Goal: Task Accomplishment & Management: Use online tool/utility

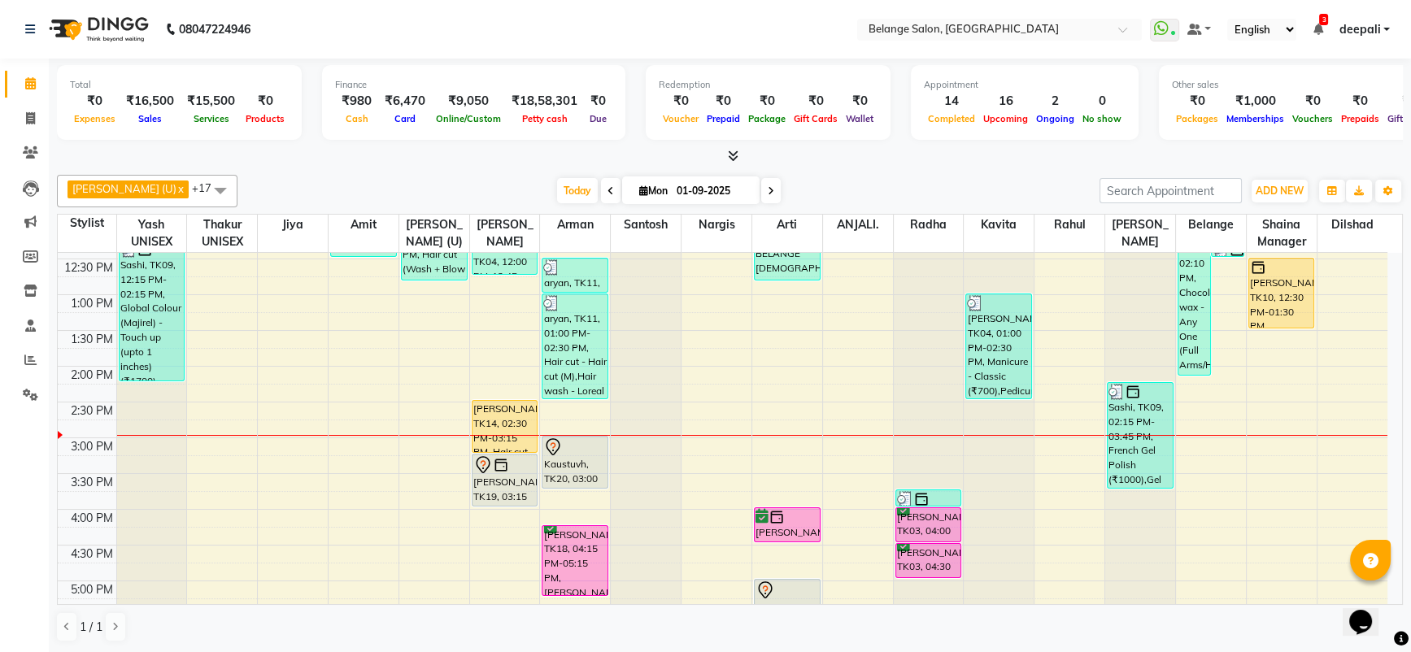
scroll to position [320, 0]
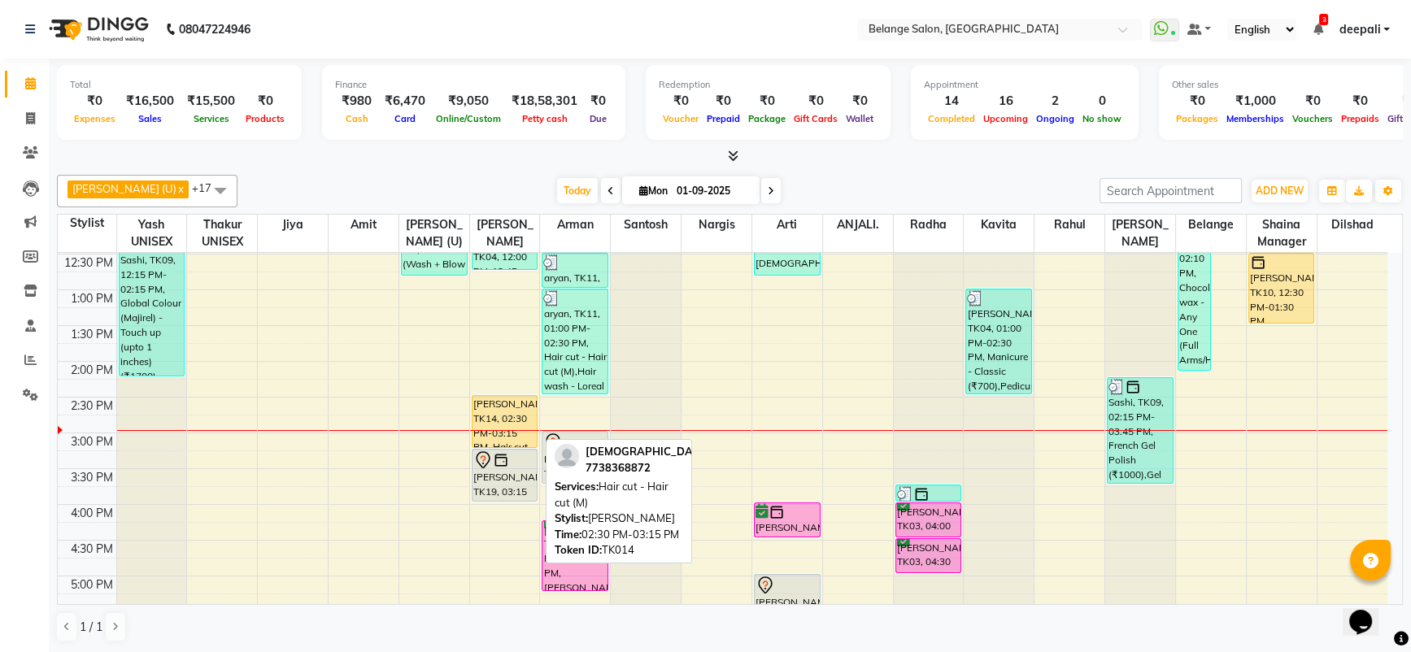
click at [514, 425] on div "[PERSON_NAME], TK14, 02:30 PM-03:15 PM, Hair cut - Hair cut (M)" at bounding box center [505, 421] width 65 height 51
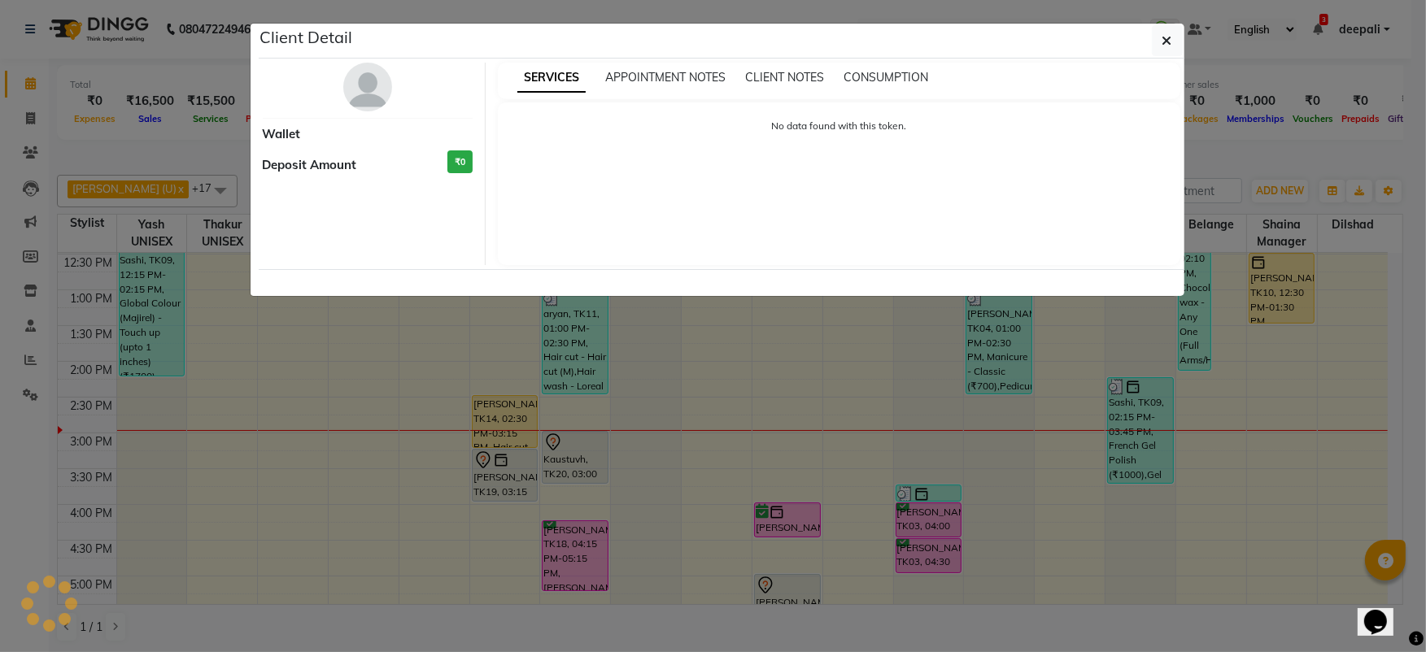
select select "1"
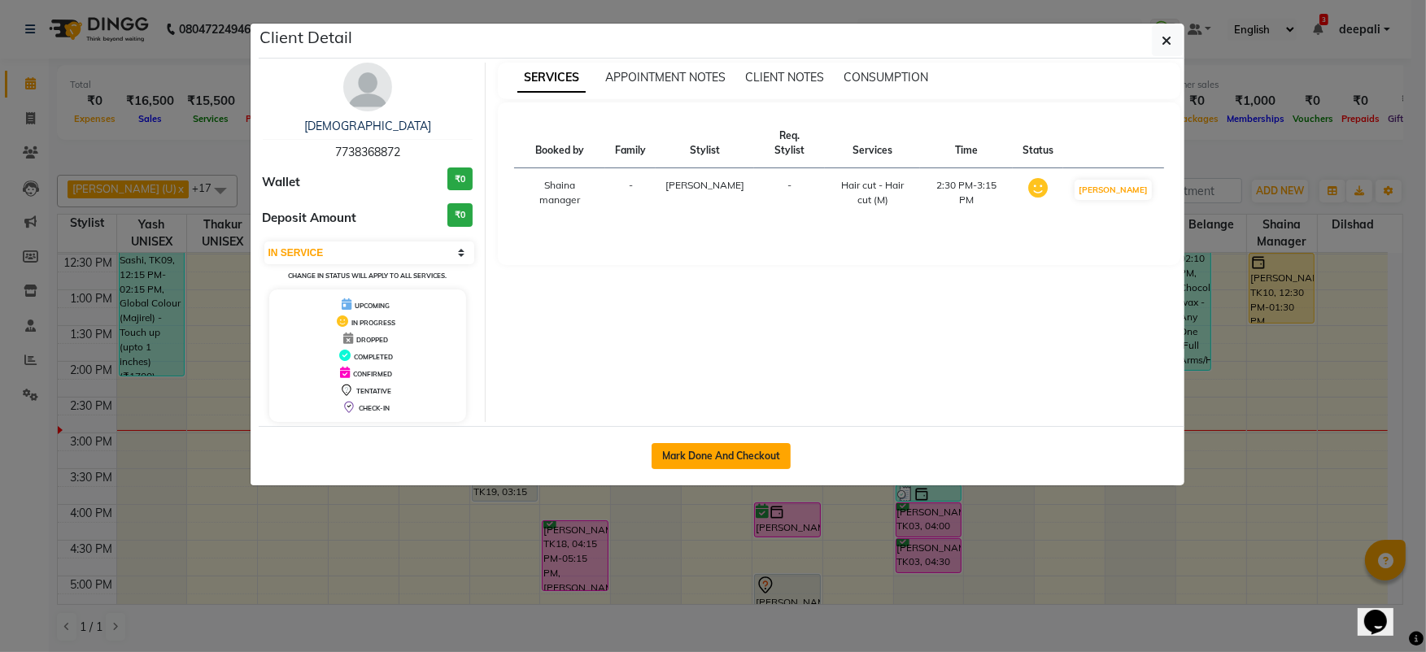
click at [685, 455] on button "Mark Done And Checkout" at bounding box center [720, 456] width 139 height 26
select select "5076"
select select "service"
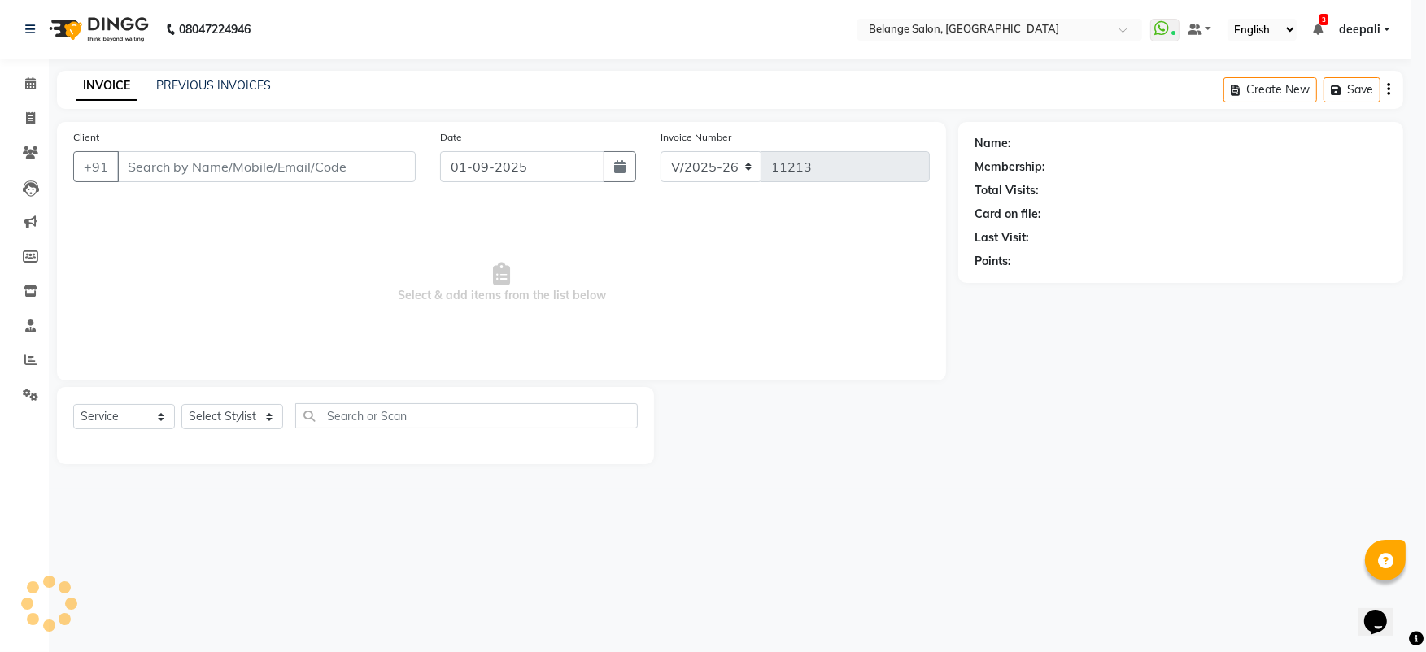
select select "3"
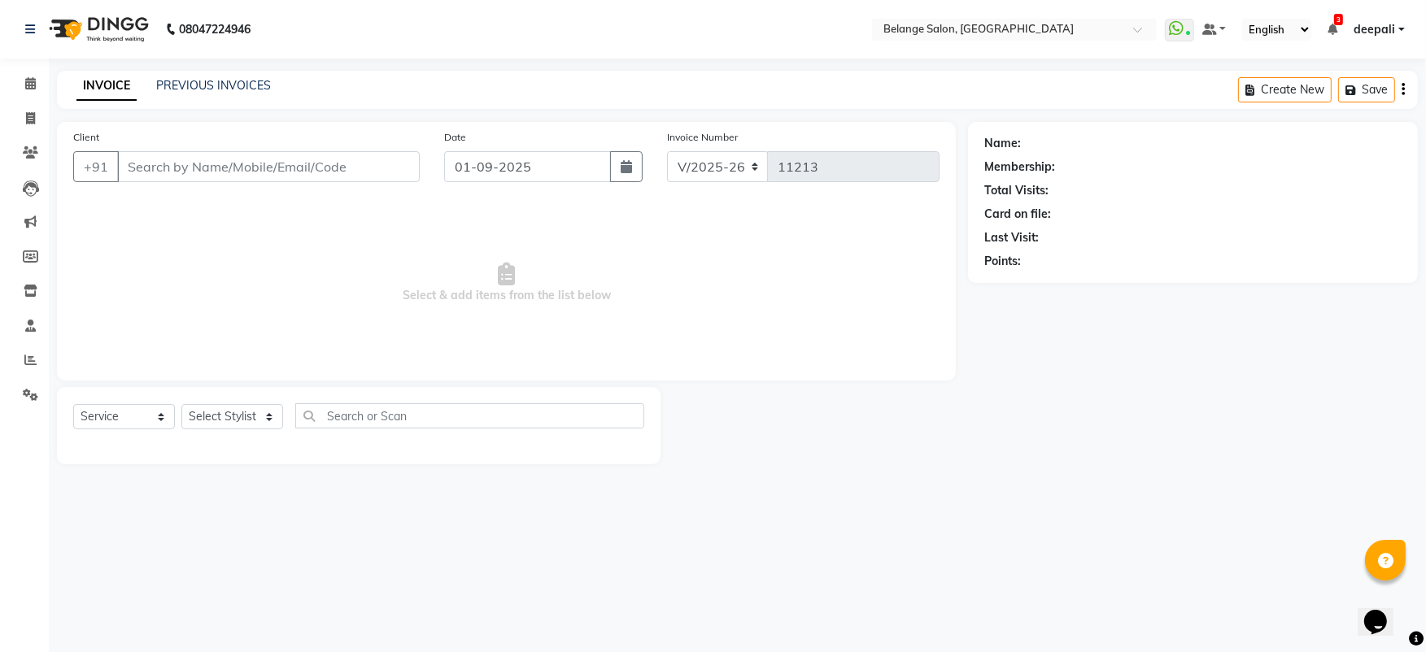
type input "7738368872"
select select "54495"
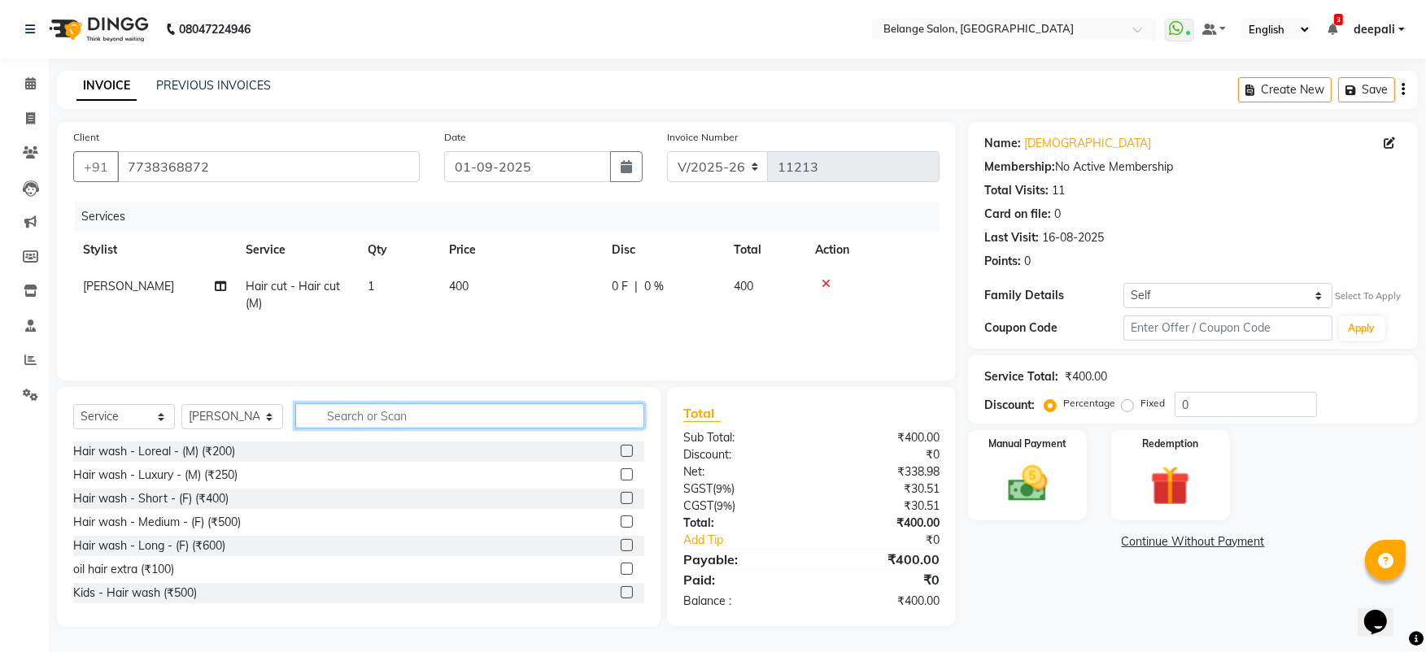
click at [391, 410] on input "text" at bounding box center [469, 415] width 349 height 25
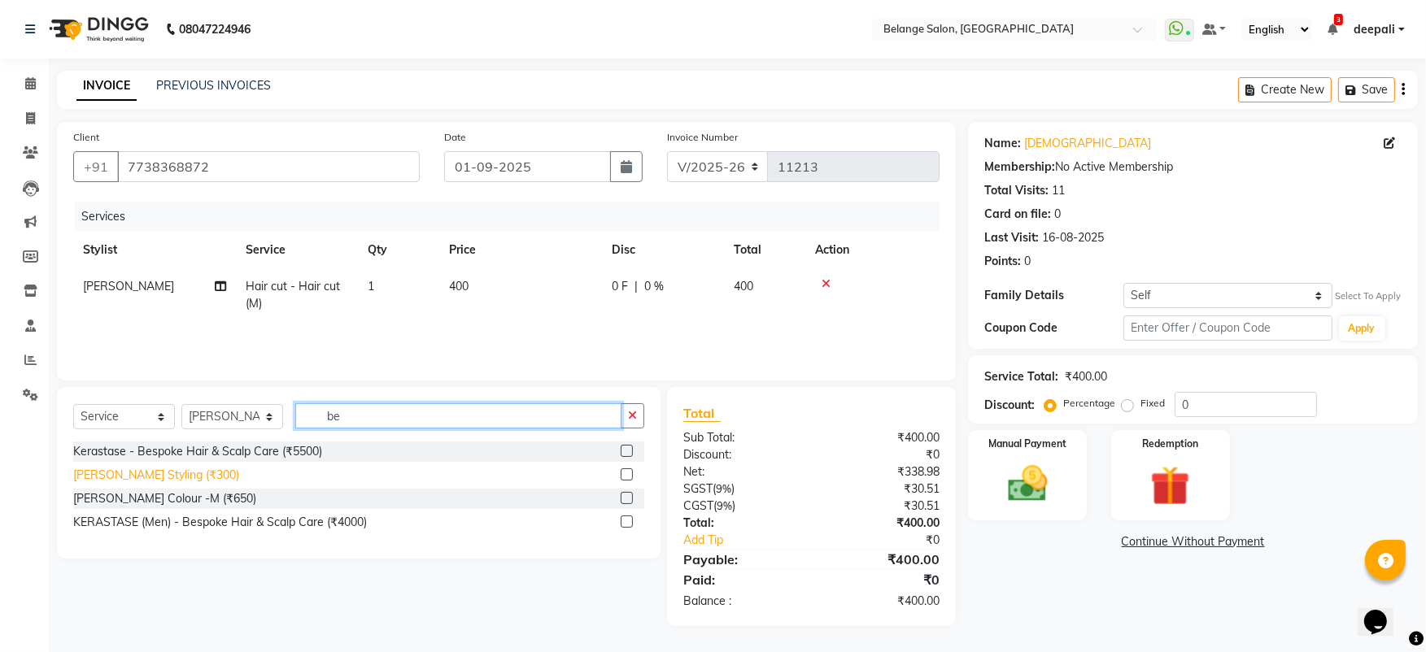
type input "be"
click at [146, 476] on div "[PERSON_NAME] Styling (₹300)" at bounding box center [156, 475] width 166 height 17
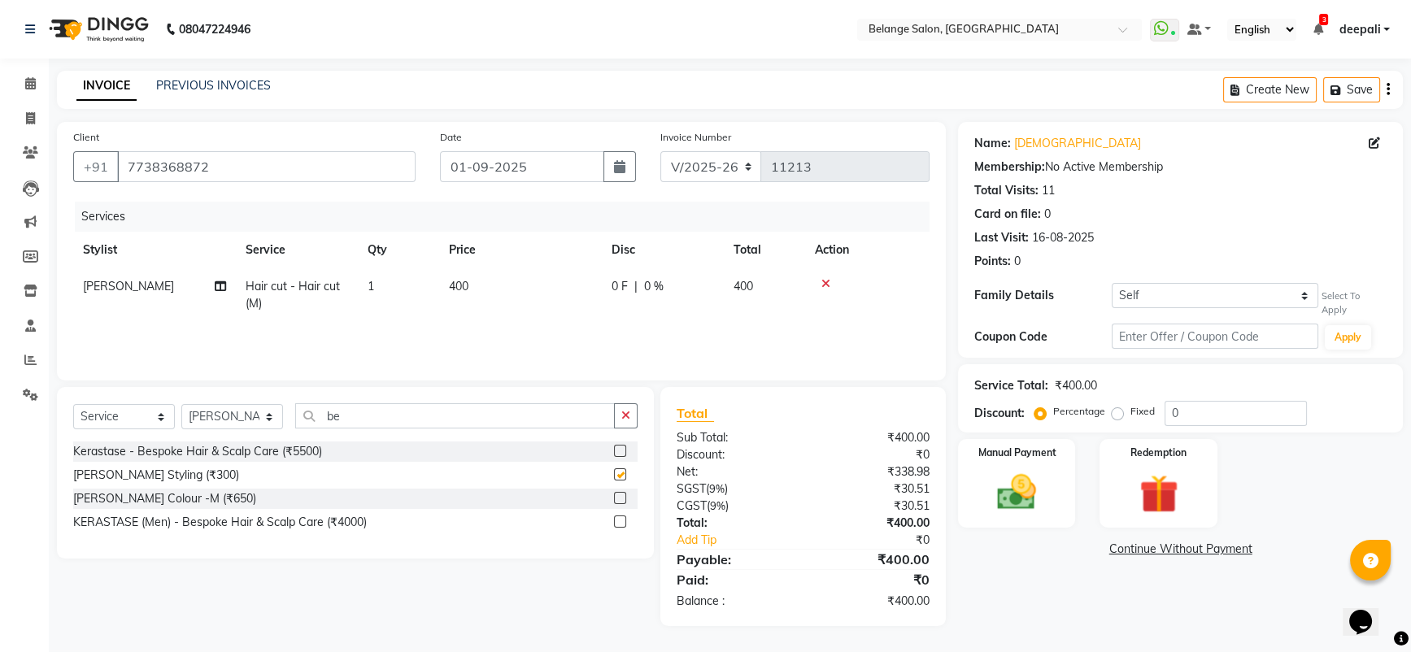
checkbox input "false"
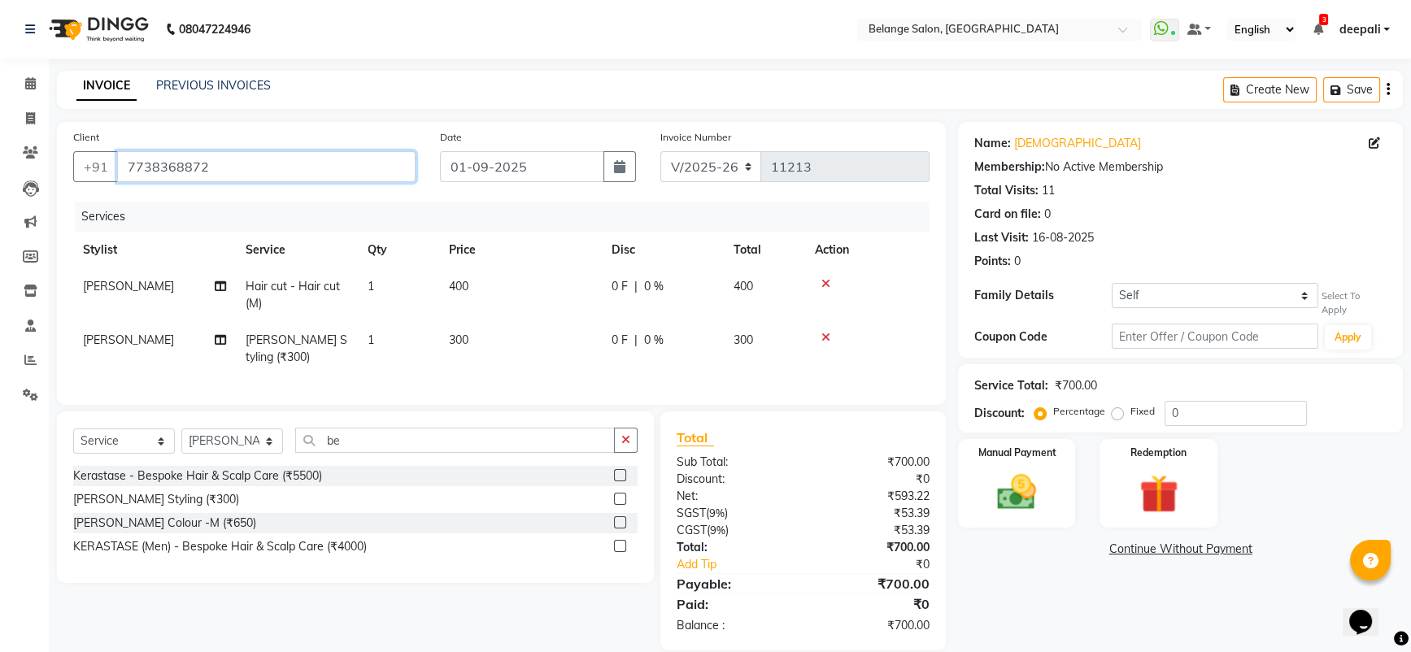
click at [285, 155] on input "7738368872" at bounding box center [266, 166] width 298 height 31
click at [286, 155] on input "7738368872" at bounding box center [266, 166] width 298 height 31
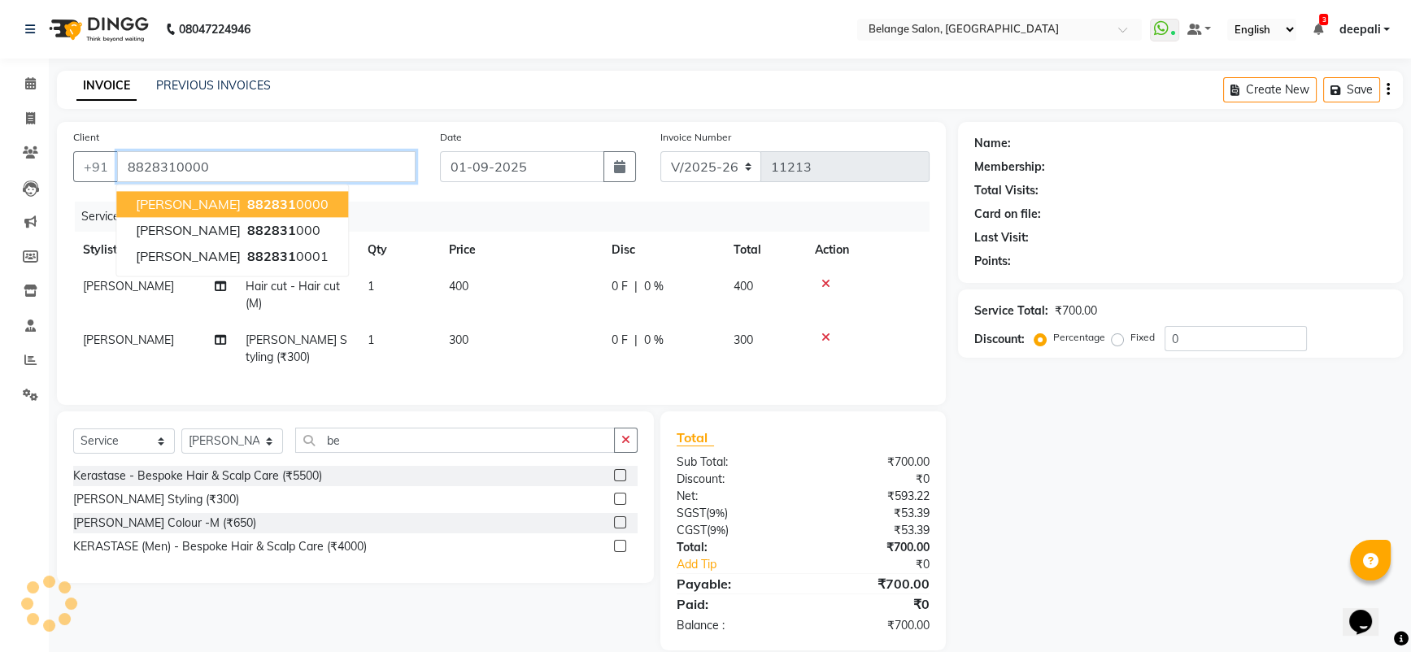
type input "8828310000"
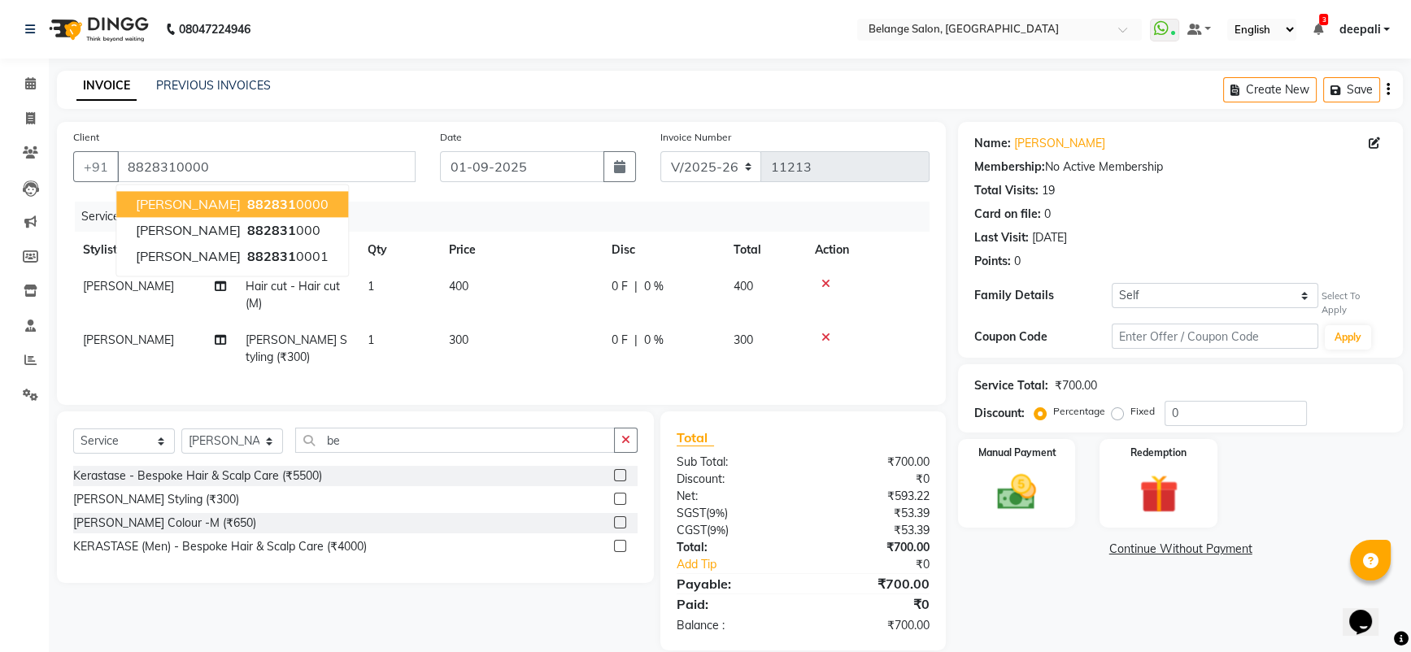
click at [239, 200] on span "[PERSON_NAME]" at bounding box center [188, 204] width 105 height 16
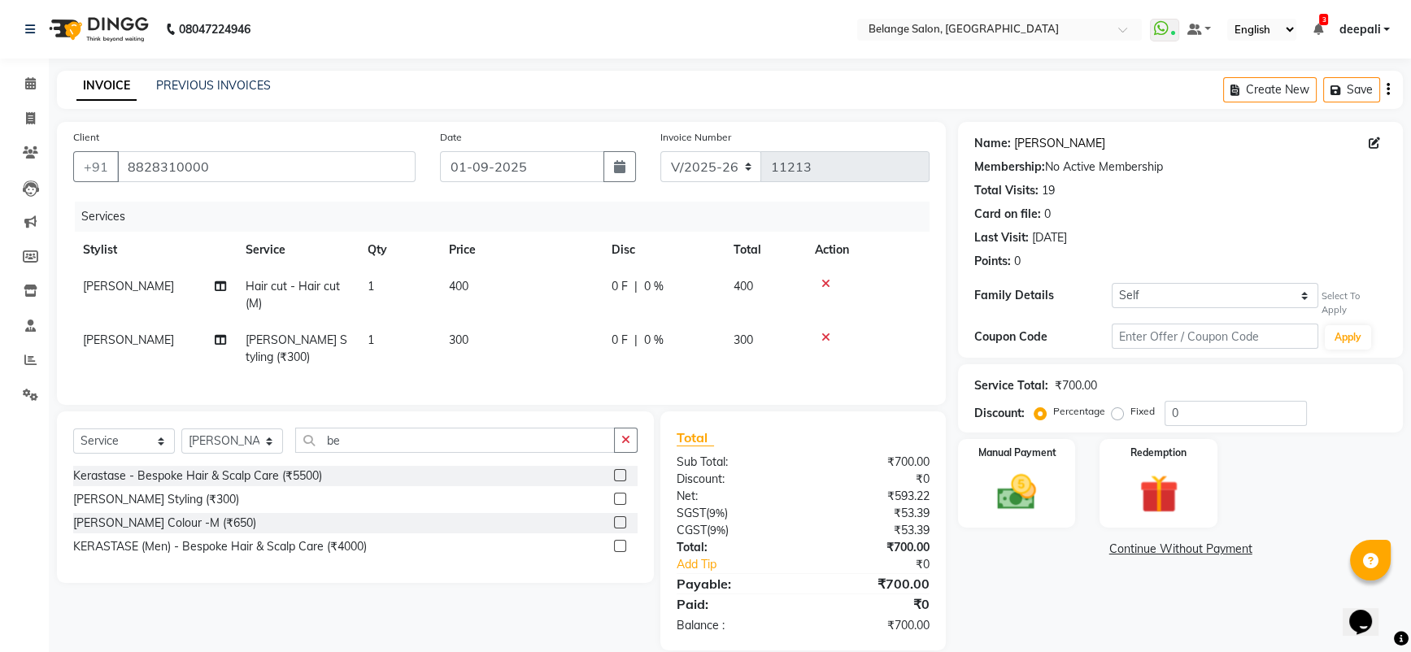
click at [1077, 145] on link "[PERSON_NAME]" at bounding box center [1059, 143] width 91 height 17
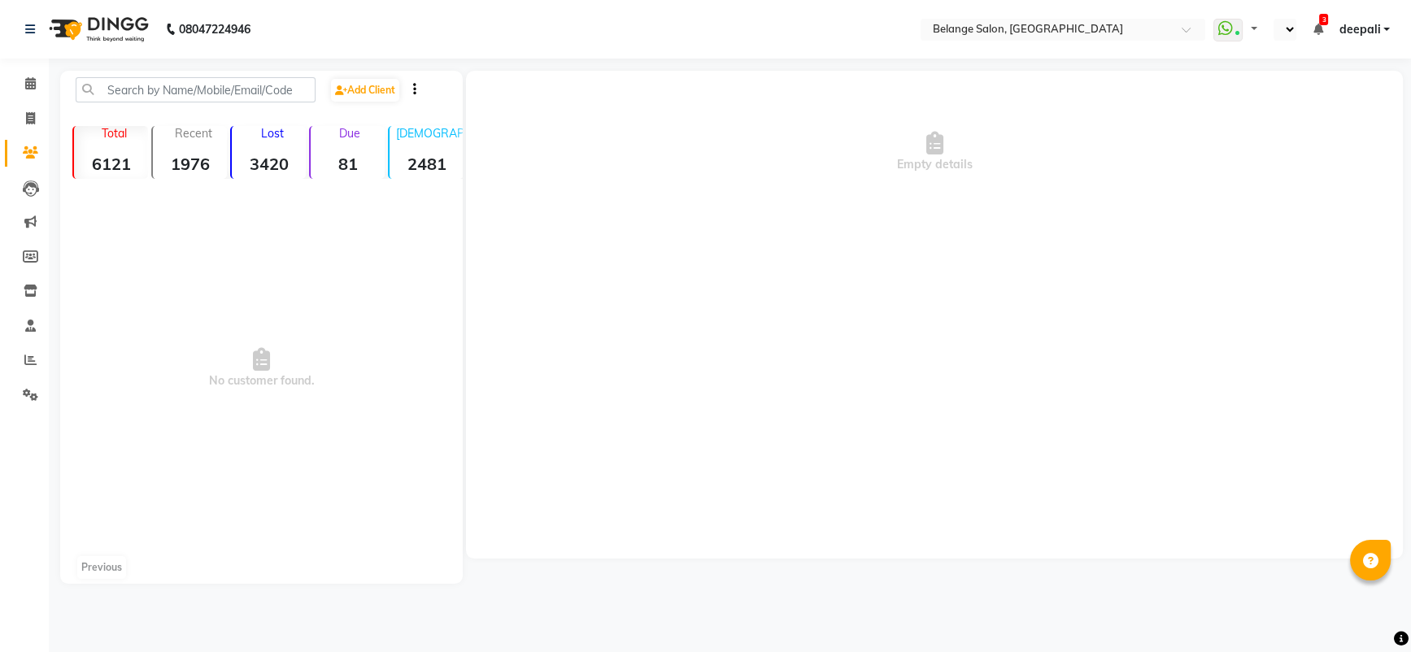
select select "en"
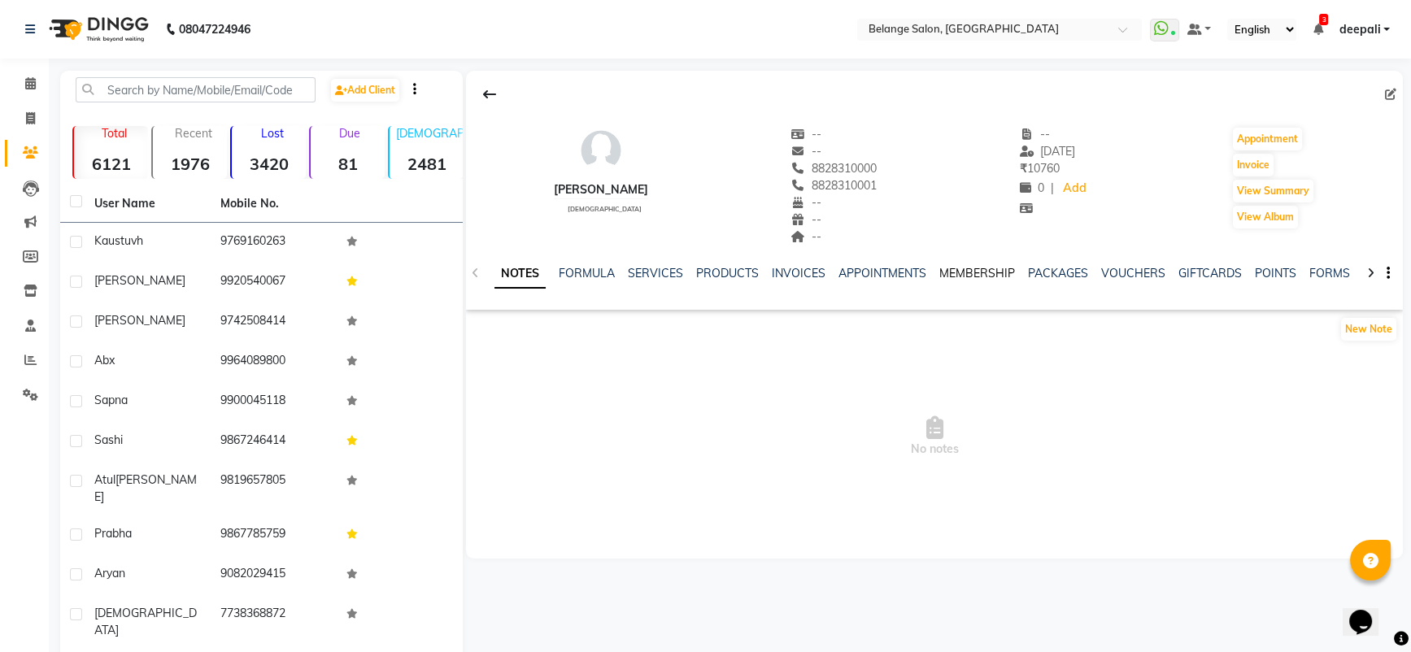
click at [989, 270] on link "MEMBERSHIP" at bounding box center [977, 273] width 76 height 15
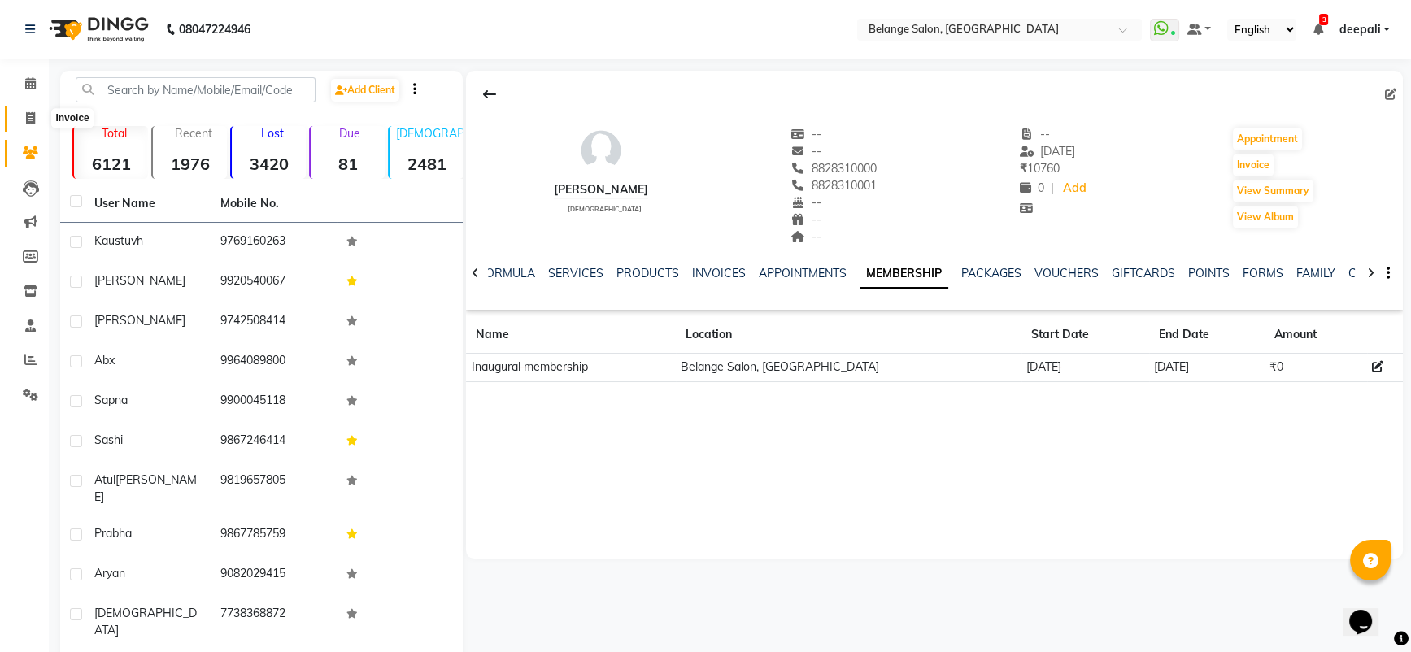
click at [32, 111] on span at bounding box center [30, 119] width 28 height 19
select select "service"
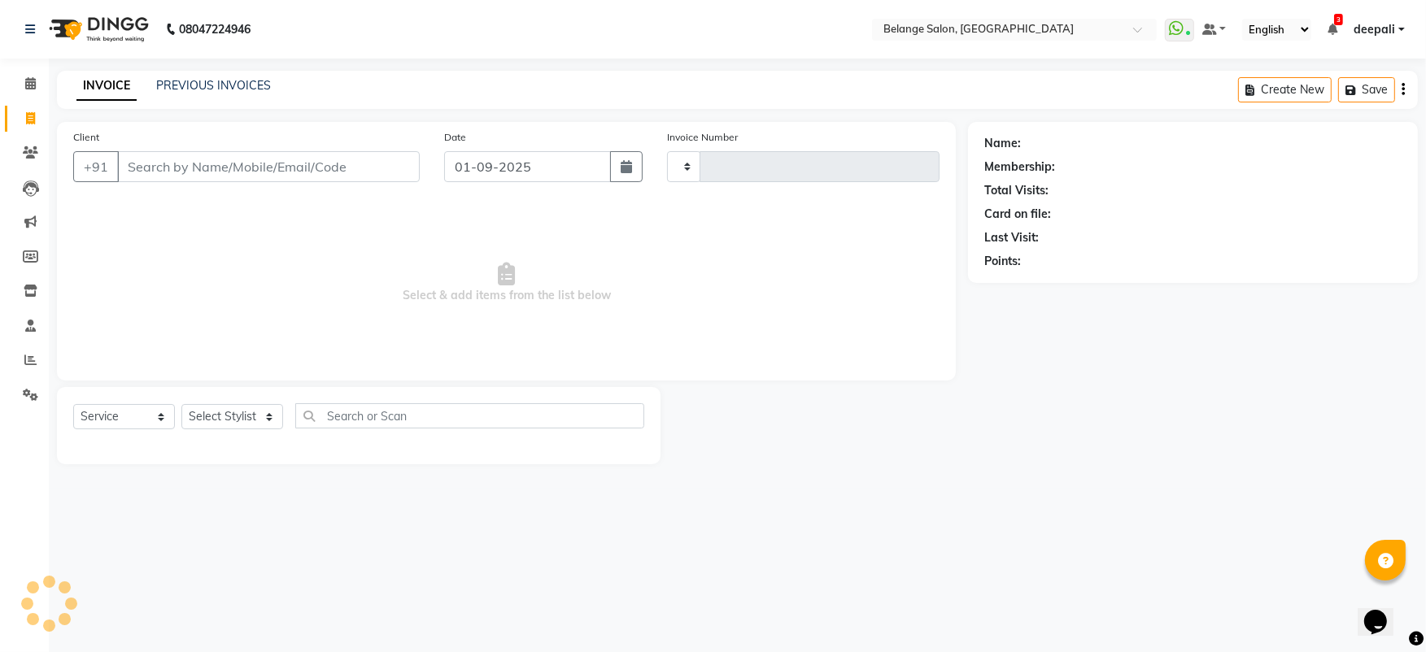
type input "11213"
select select "5076"
click at [243, 155] on input "Client" at bounding box center [268, 166] width 303 height 31
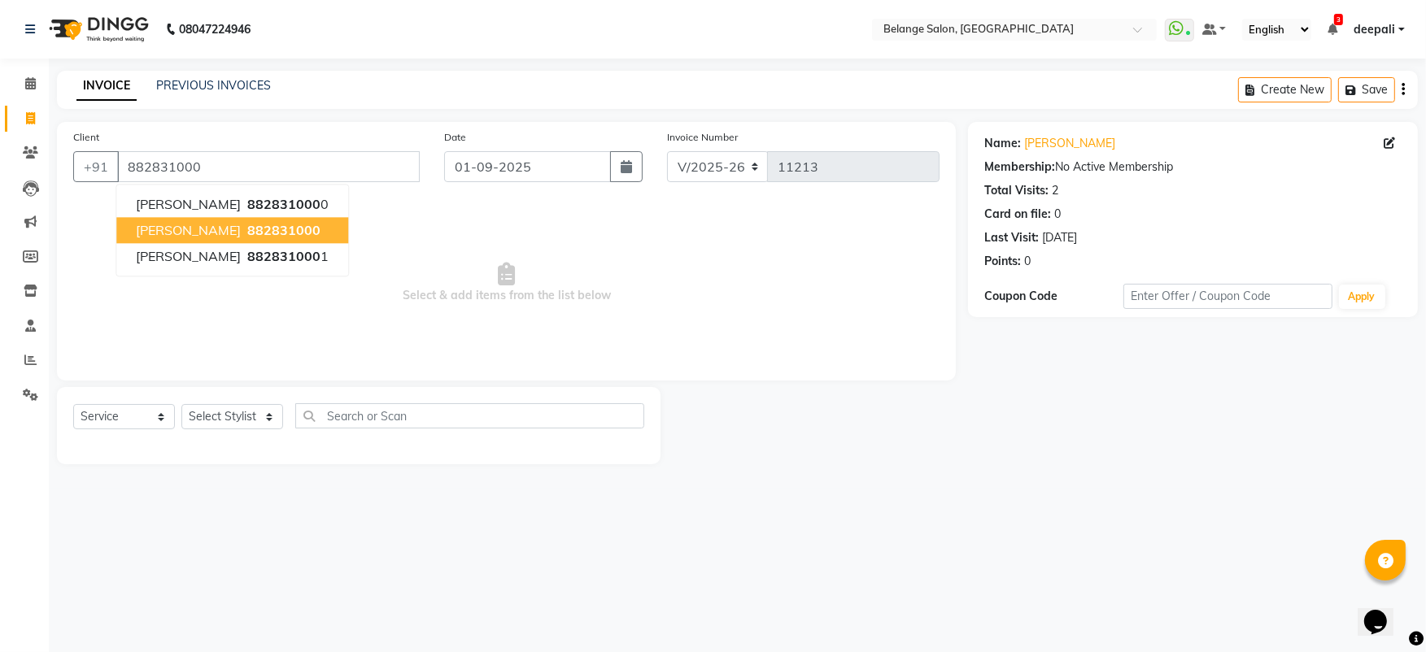
click at [229, 229] on span "[PERSON_NAME]" at bounding box center [188, 230] width 105 height 16
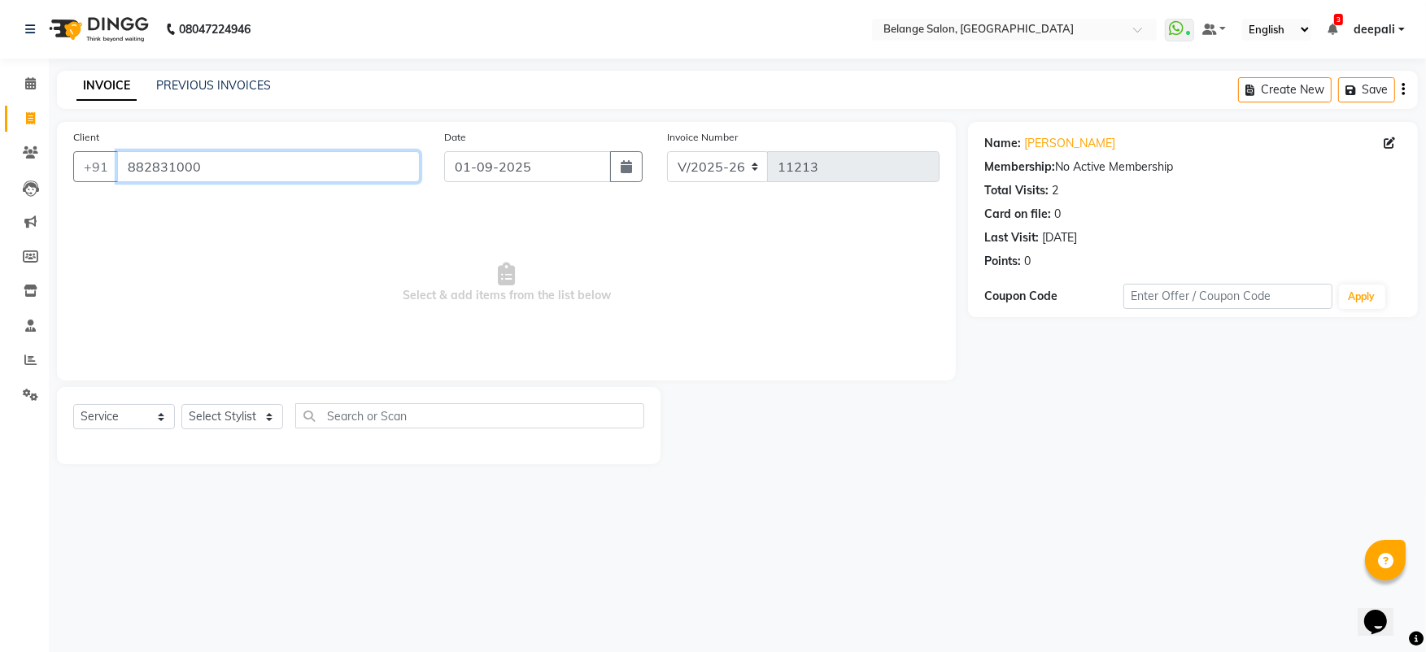
click at [233, 171] on input "882831000" at bounding box center [268, 166] width 303 height 31
click at [233, 172] on input "8828310000" at bounding box center [268, 166] width 303 height 31
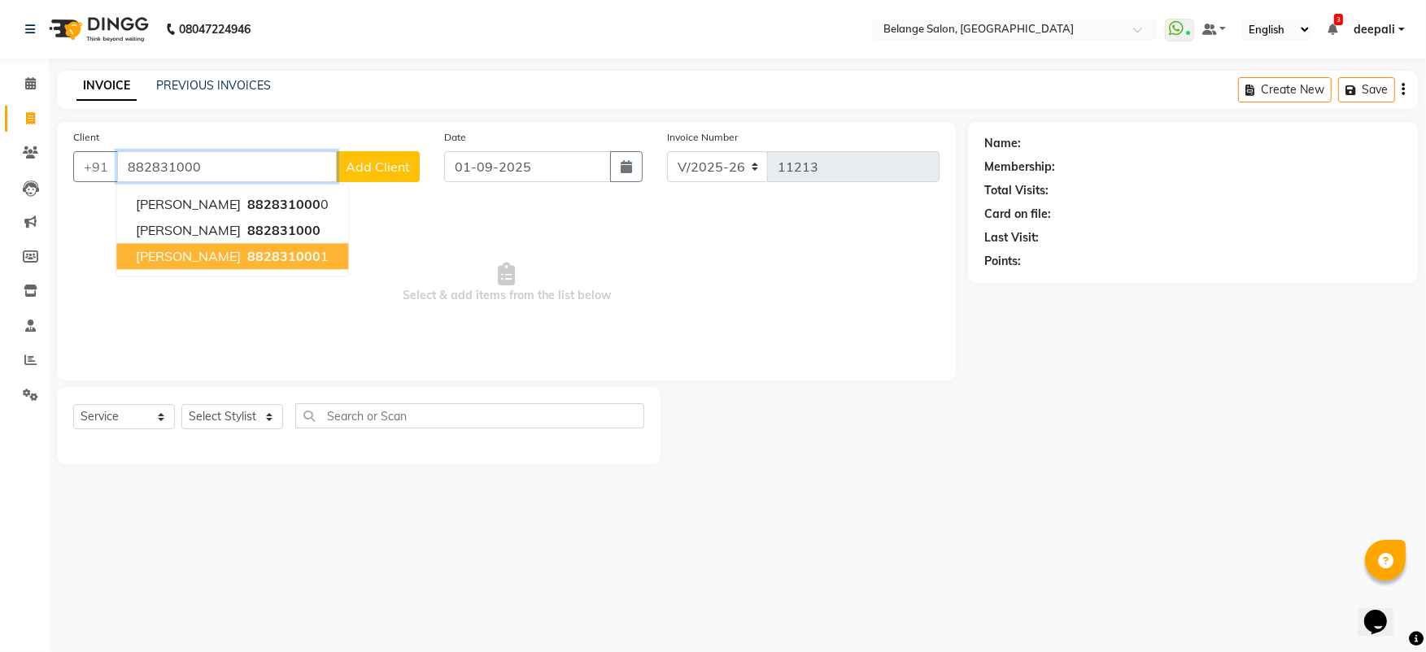
click at [252, 246] on button "[PERSON_NAME] 882831000 1" at bounding box center [232, 256] width 232 height 26
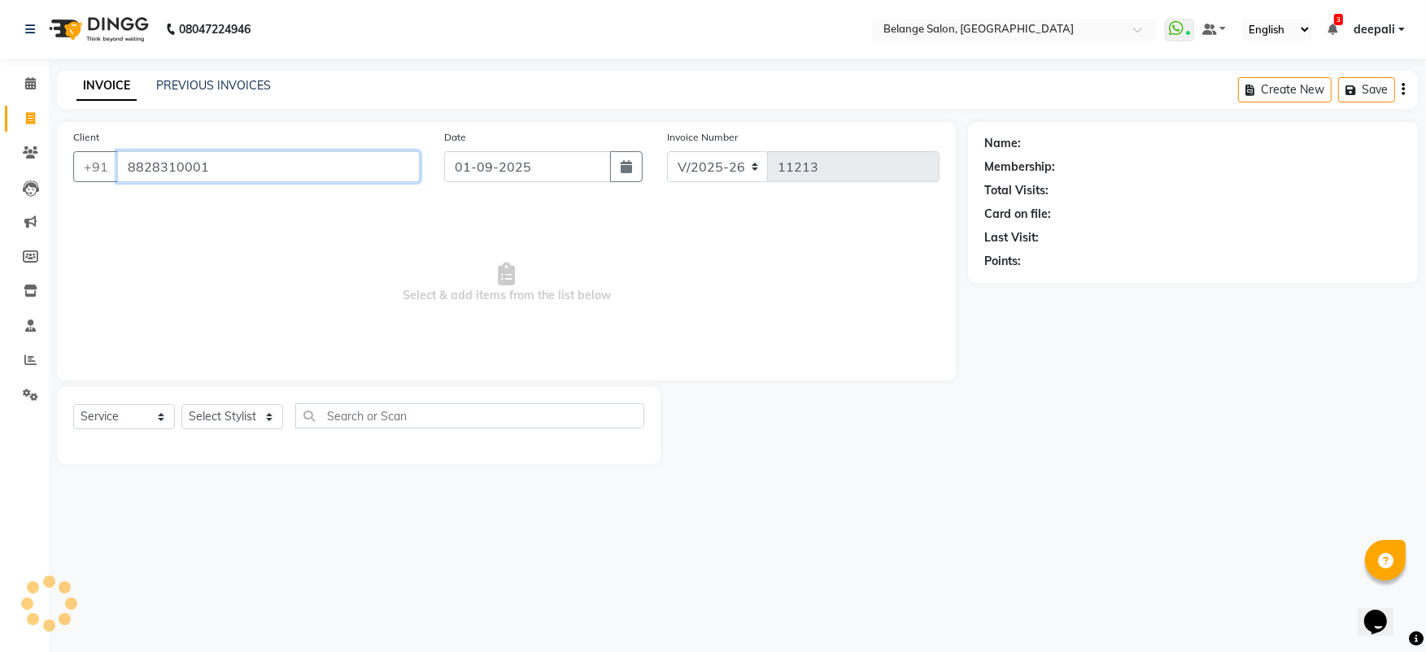
type input "8828310001"
select select "1: Object"
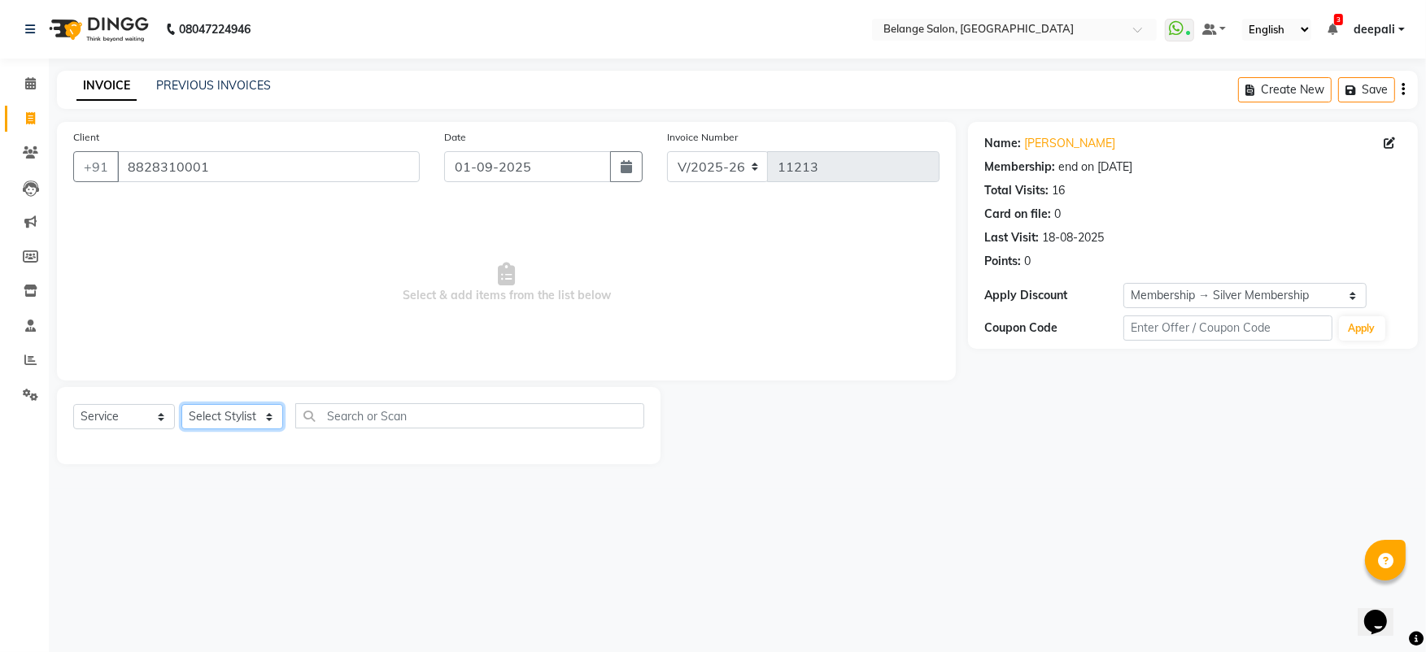
click at [250, 409] on select "Select Stylist [PERSON_NAME] (U) [PERSON_NAME] ANJALI. Archana [PERSON_NAME] [P…" at bounding box center [232, 416] width 102 height 25
select select "54495"
click at [181, 404] on select "Select Stylist [PERSON_NAME] (U) [PERSON_NAME] ANJALI. Archana [PERSON_NAME] [P…" at bounding box center [232, 416] width 102 height 25
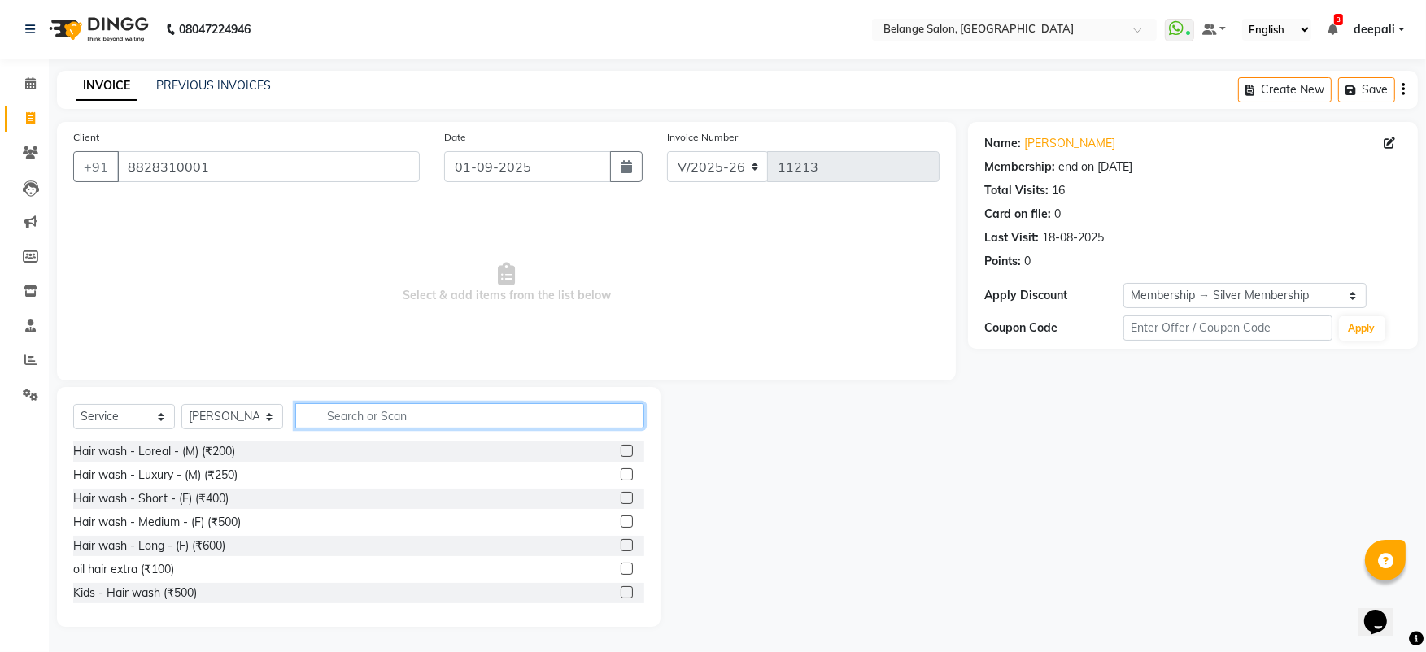
click at [357, 408] on input "text" at bounding box center [469, 415] width 349 height 25
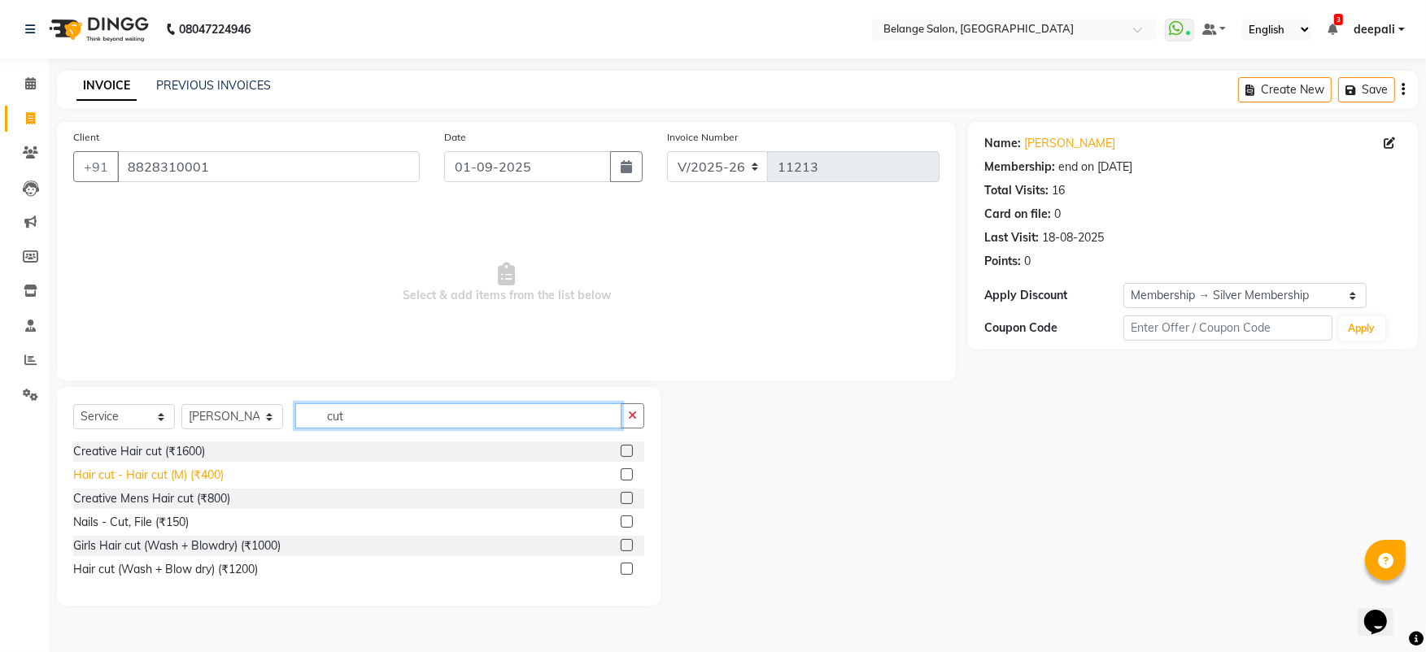
type input "cut"
click at [191, 469] on div "Hair cut - Hair cut (M) (₹400)" at bounding box center [148, 475] width 150 height 17
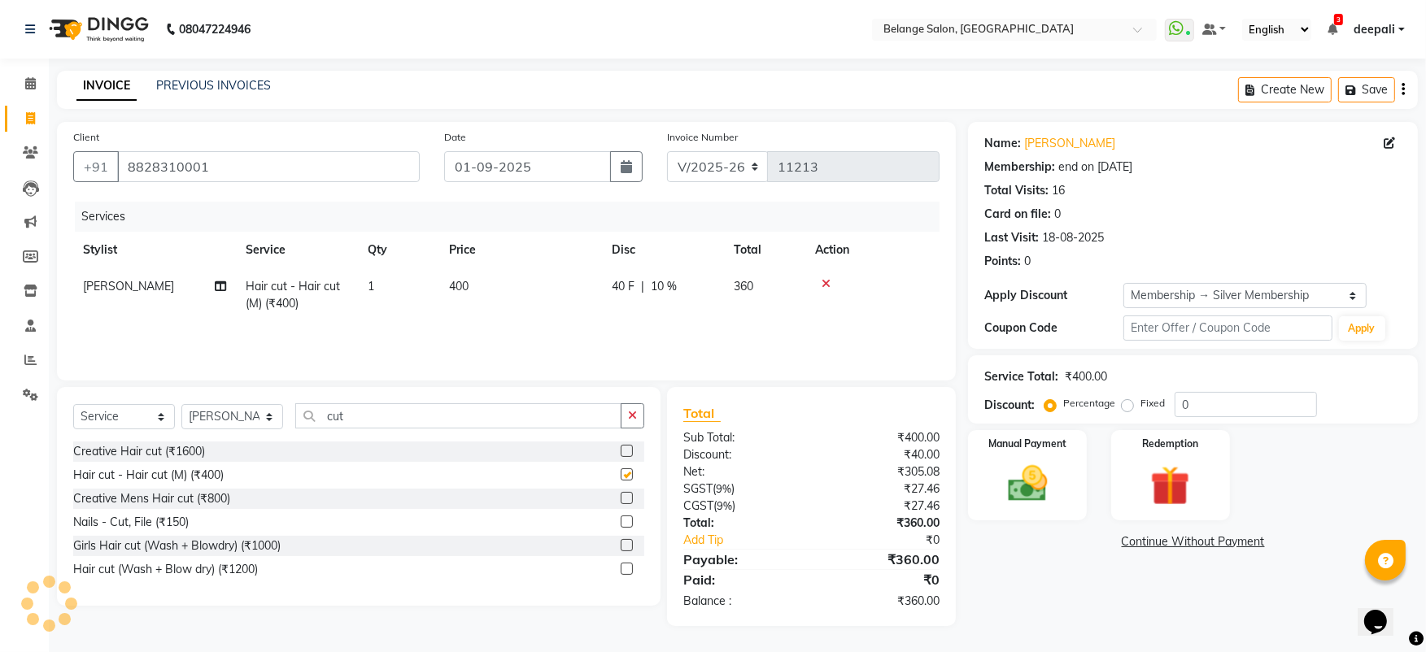
checkbox input "false"
click at [448, 420] on input "cut" at bounding box center [458, 415] width 326 height 25
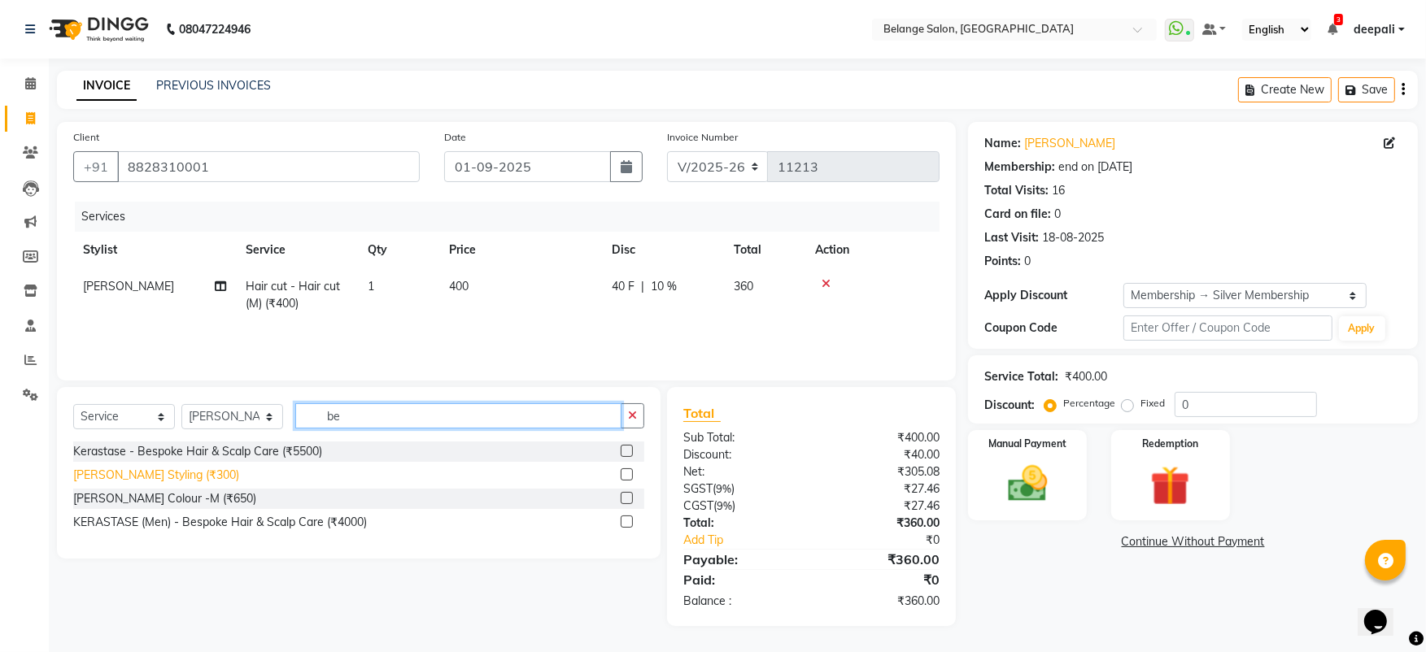
type input "be"
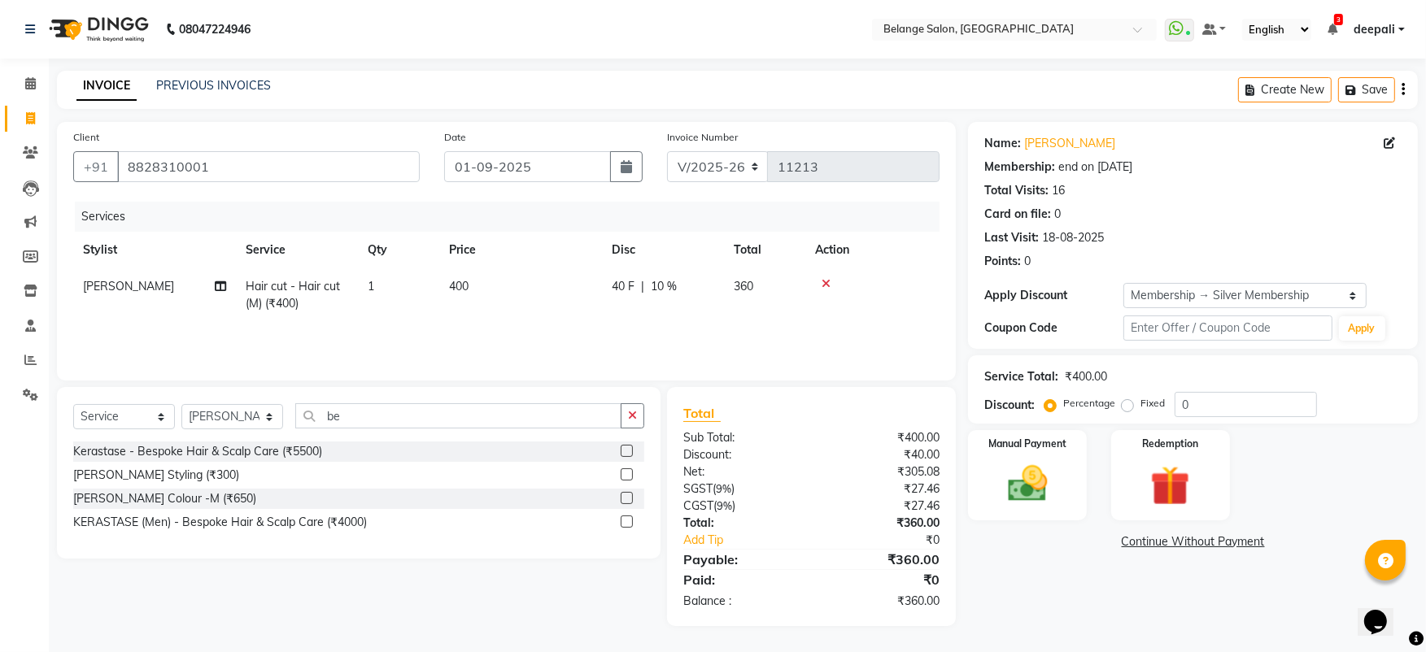
click at [129, 476] on div "[PERSON_NAME] Styling (₹300)" at bounding box center [156, 475] width 166 height 17
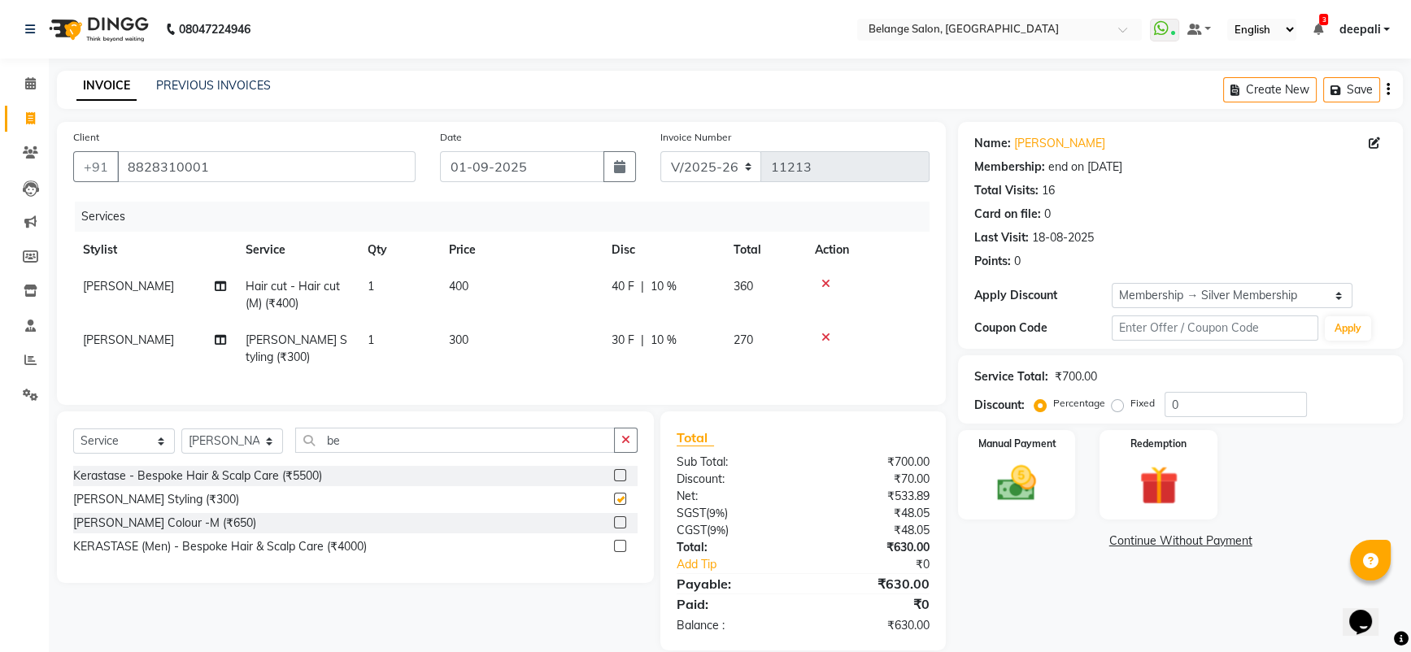
checkbox input "false"
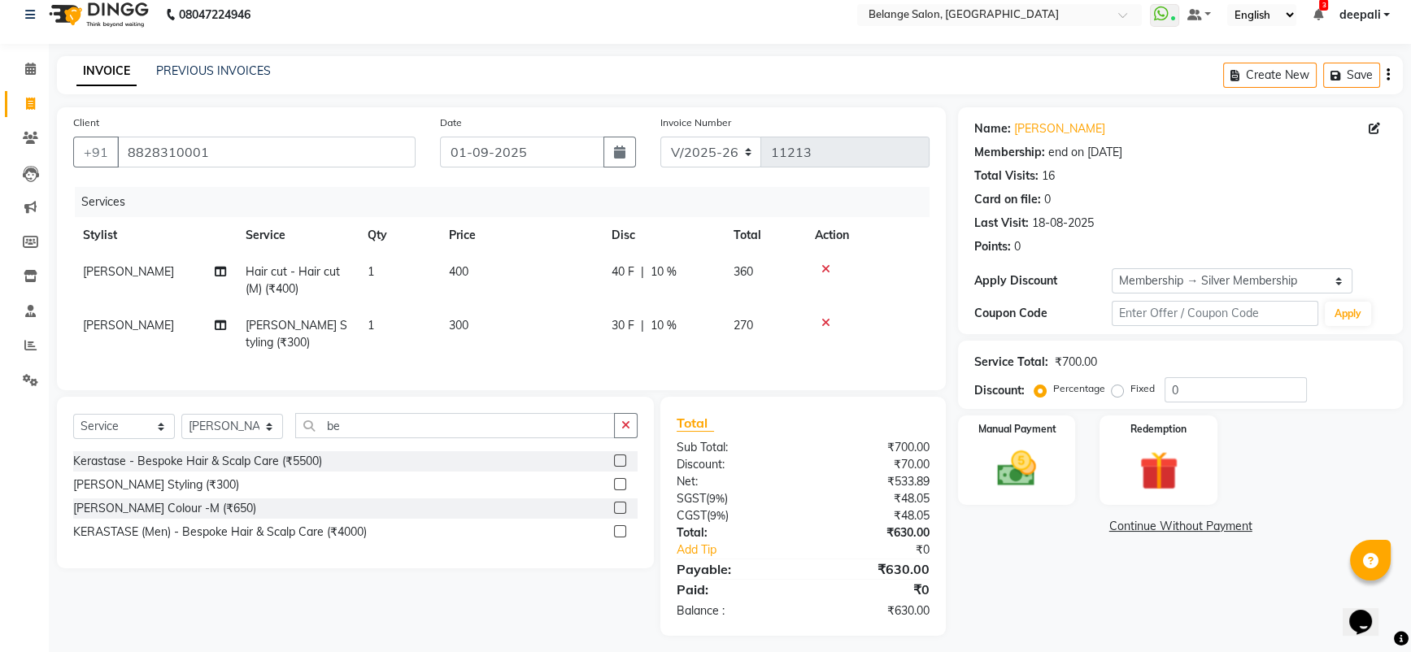
scroll to position [37, 0]
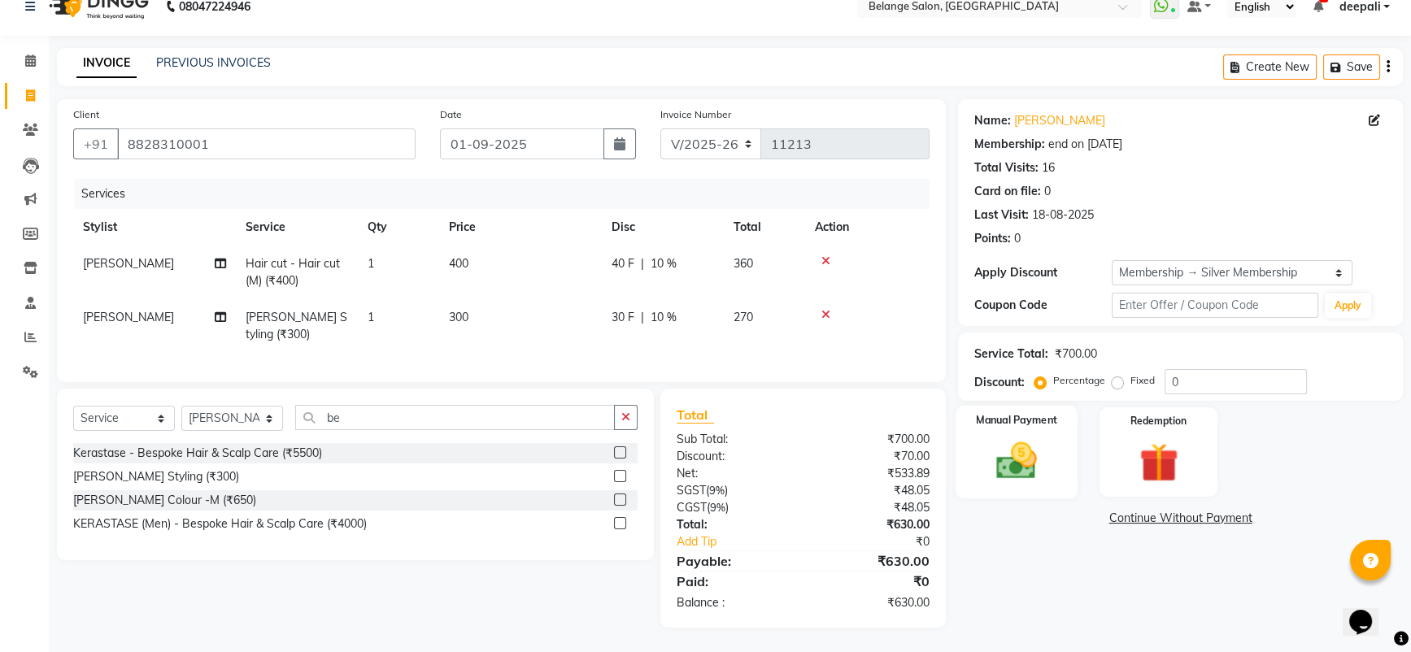
click at [1045, 463] on img at bounding box center [1017, 461] width 66 height 47
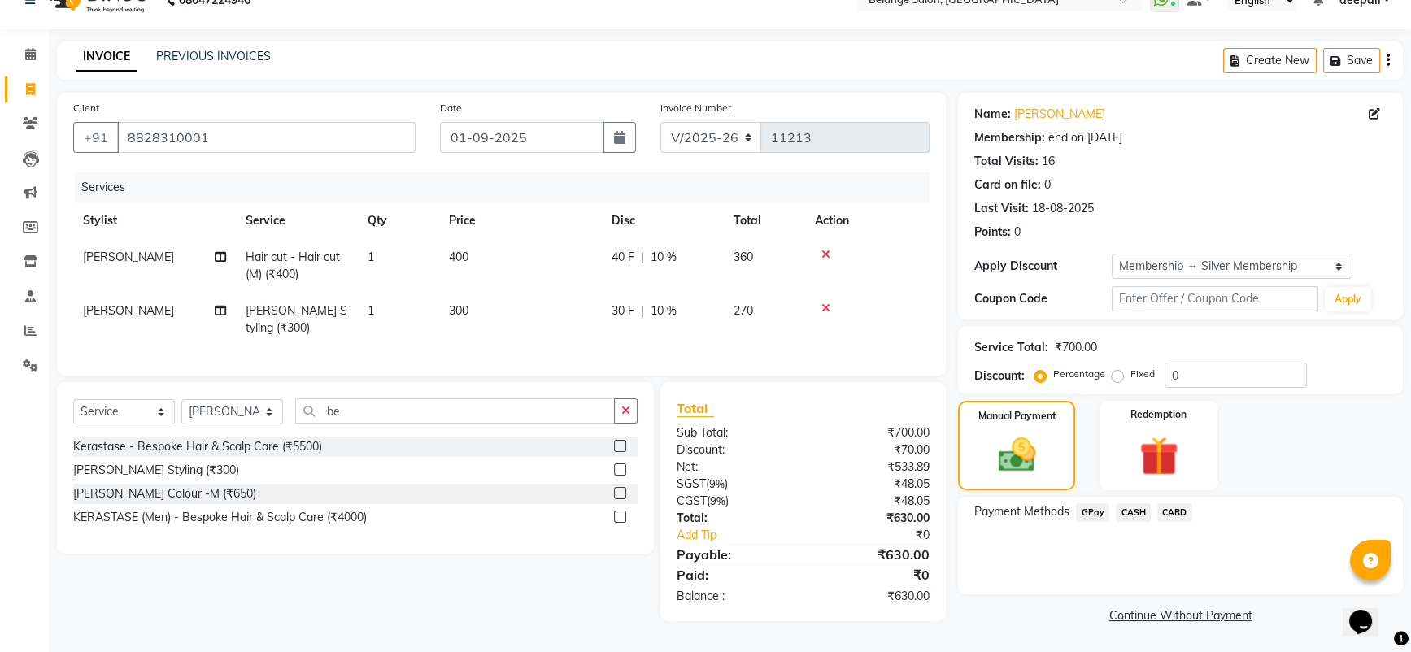
click at [1092, 503] on span "GPay" at bounding box center [1092, 512] width 33 height 19
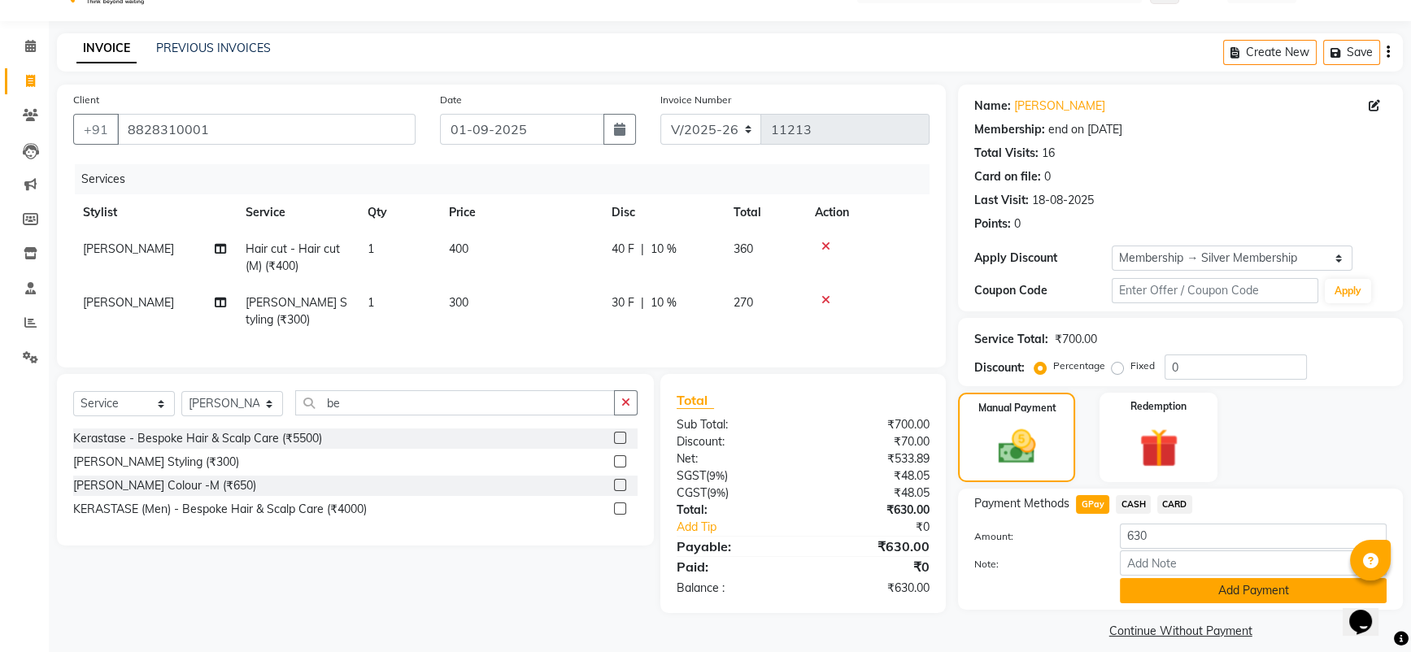
click at [1224, 588] on button "Add Payment" at bounding box center [1253, 590] width 267 height 25
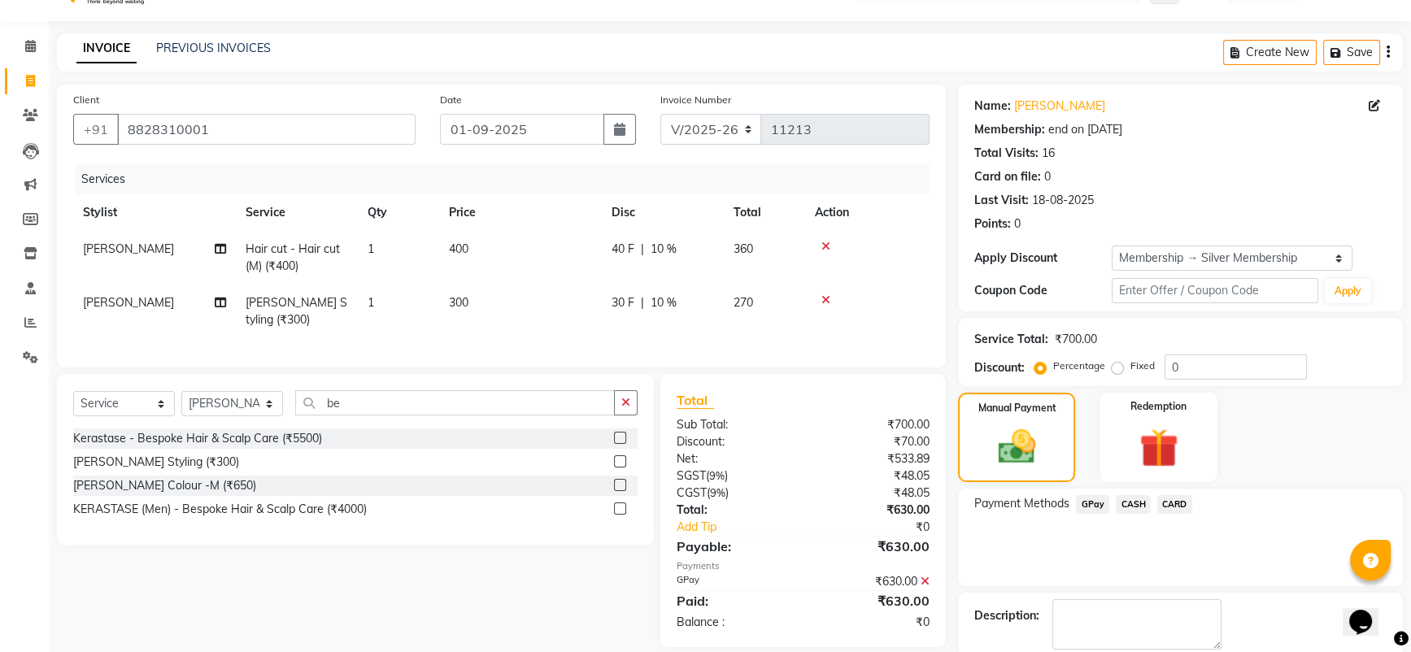
scroll to position [120, 0]
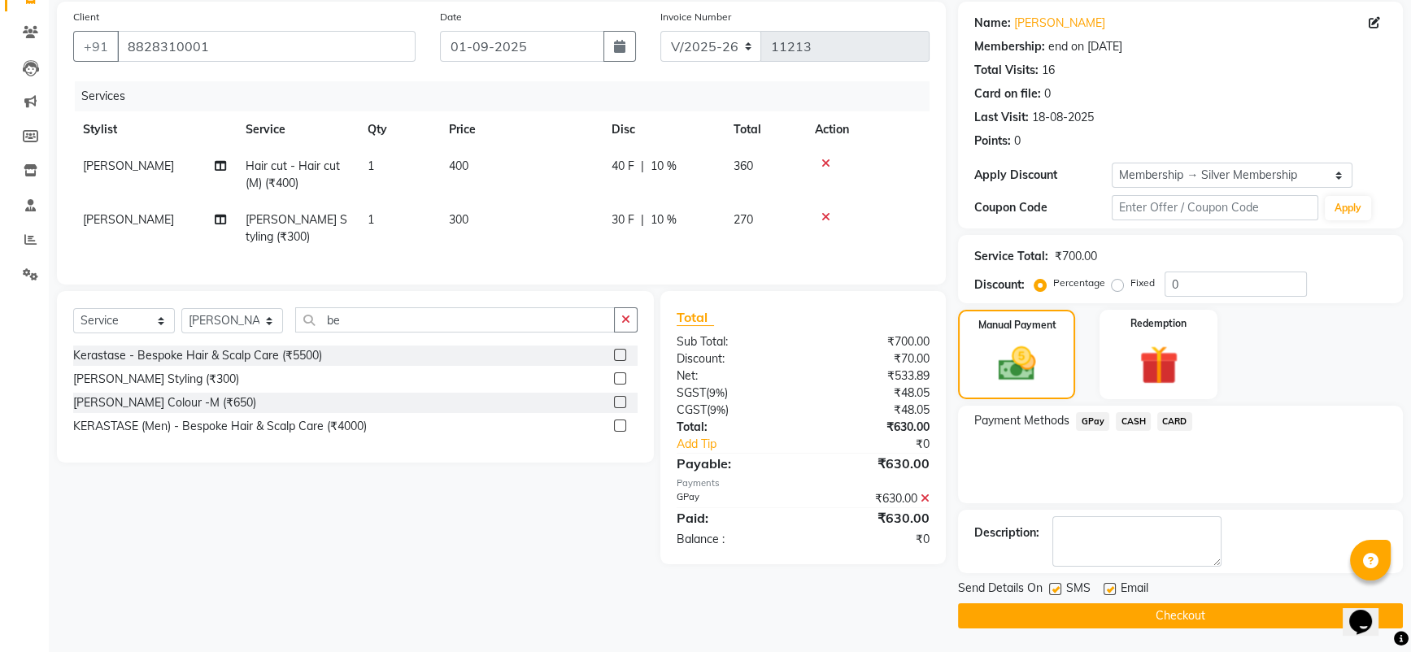
click at [1180, 608] on button "Checkout" at bounding box center [1180, 615] width 445 height 25
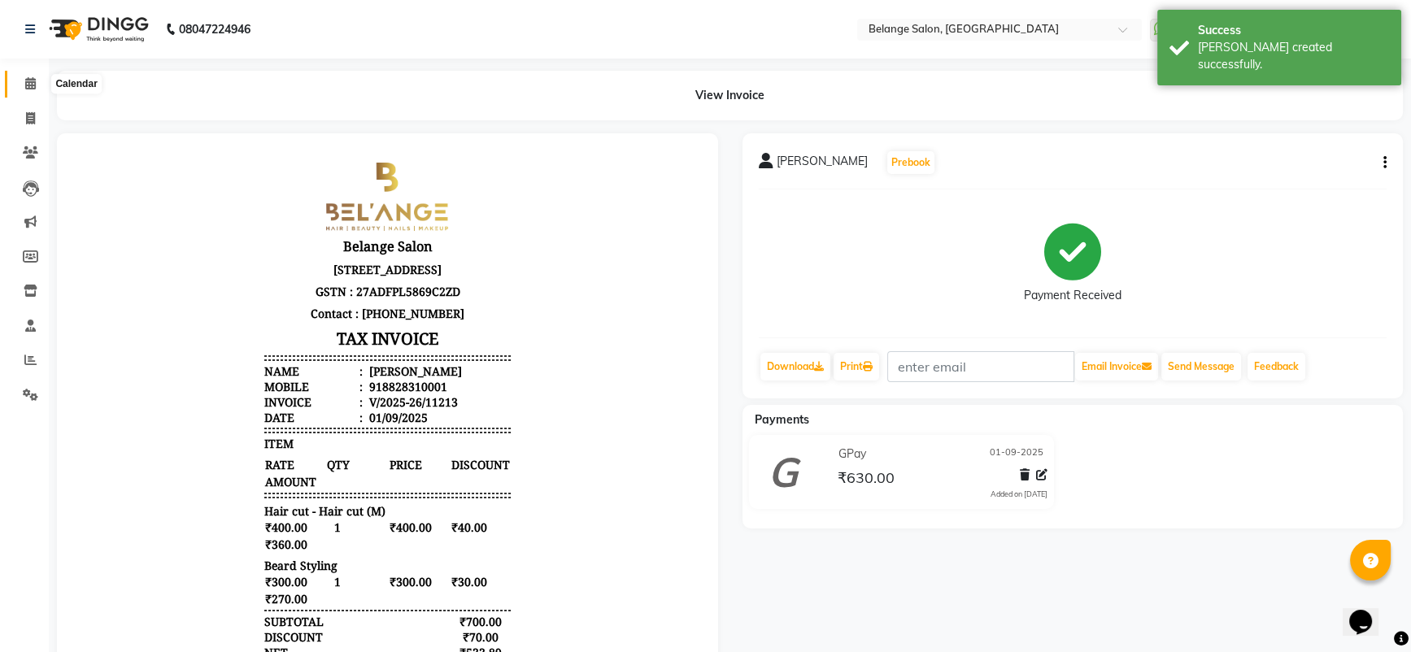
click at [16, 85] on span at bounding box center [30, 84] width 28 height 19
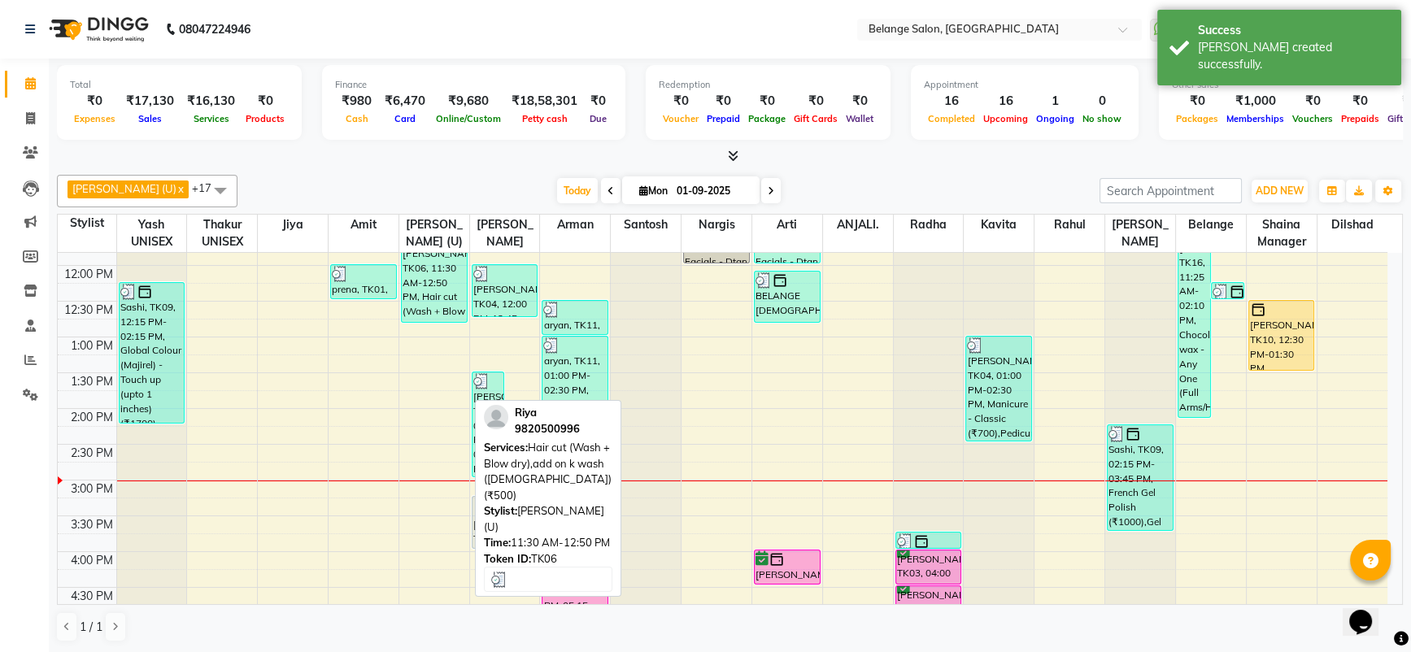
scroll to position [274, 0]
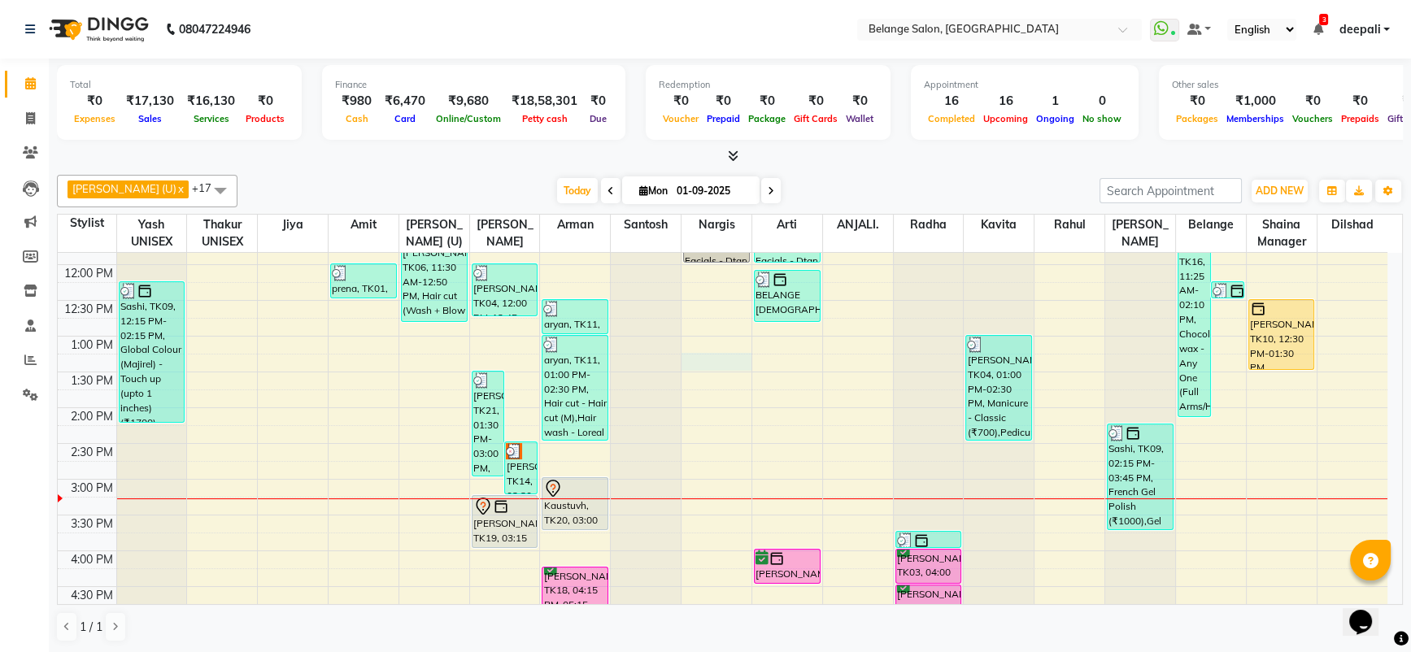
click at [682, 356] on div "8:00 AM 8:30 AM 9:00 AM 9:30 AM 10:00 AM 10:30 AM 11:00 AM 11:30 AM 12:00 PM 12…" at bounding box center [723, 515] width 1330 height 1073
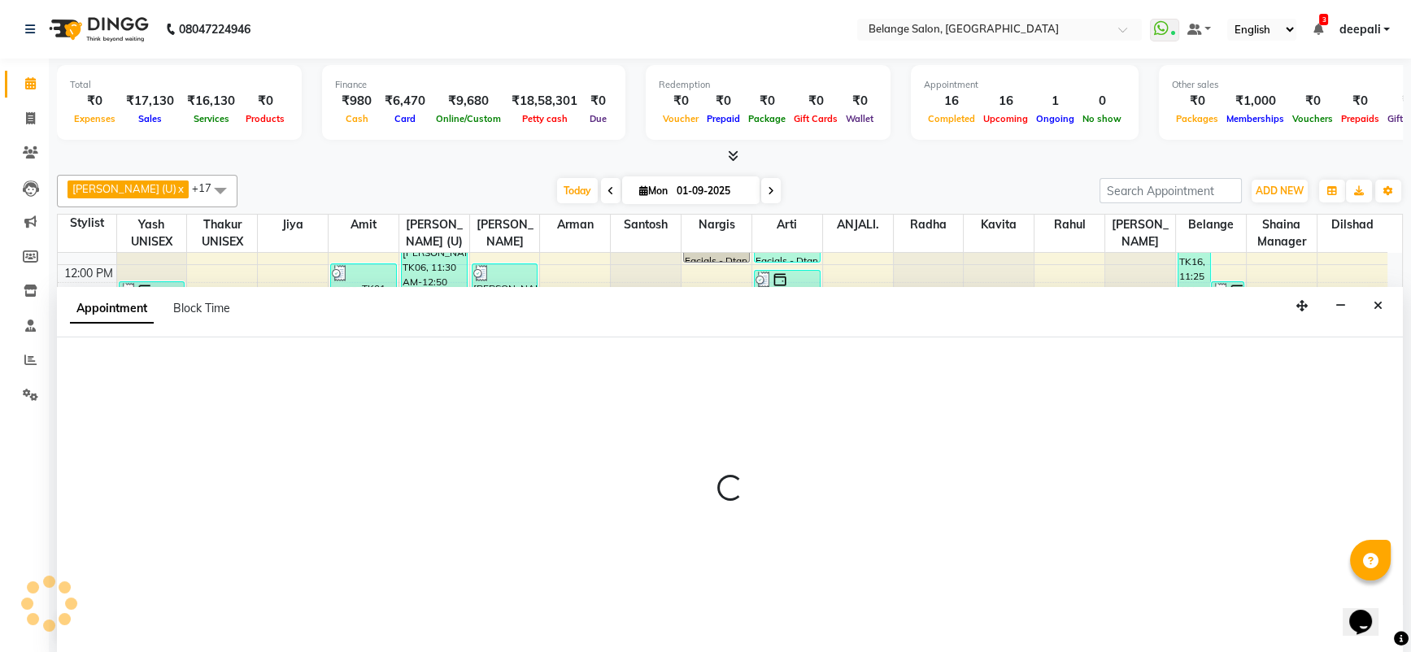
scroll to position [0, 0]
select select "33845"
select select "795"
select select "tentative"
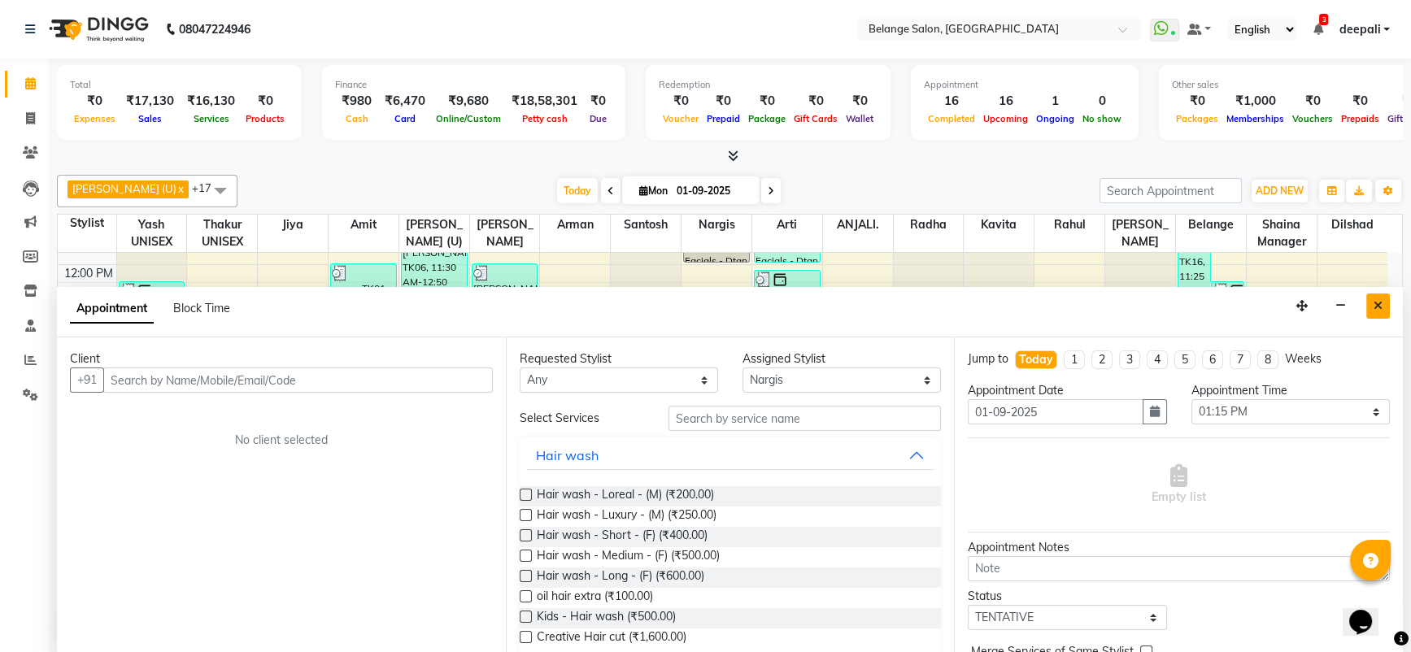
click at [1375, 307] on icon "Close" at bounding box center [1378, 305] width 9 height 11
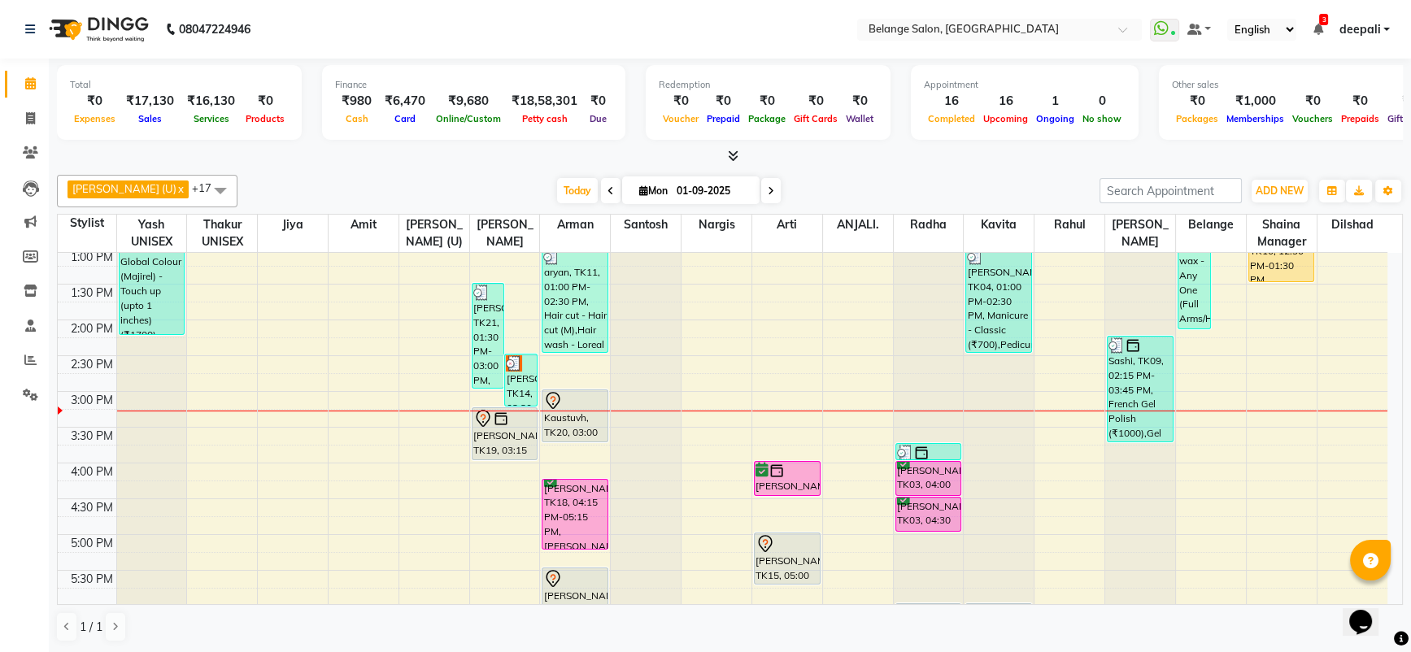
scroll to position [365, 0]
